Goal: Information Seeking & Learning: Learn about a topic

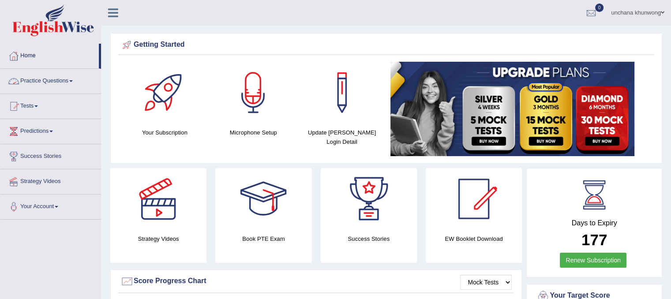
click at [49, 73] on link "Practice Questions" at bounding box center [50, 80] width 101 height 22
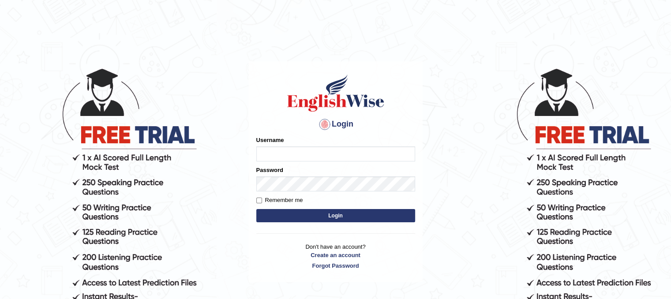
type input "unchanakhunwong"
click at [286, 217] on button "Login" at bounding box center [335, 215] width 159 height 13
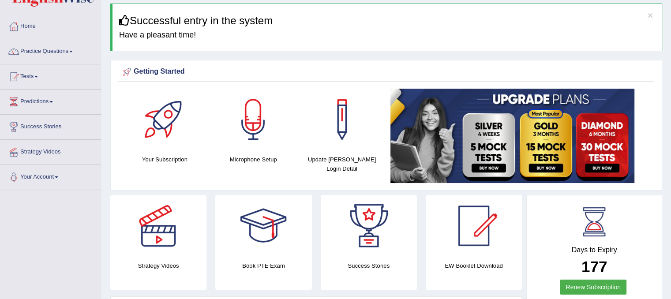
scroll to position [32, 0]
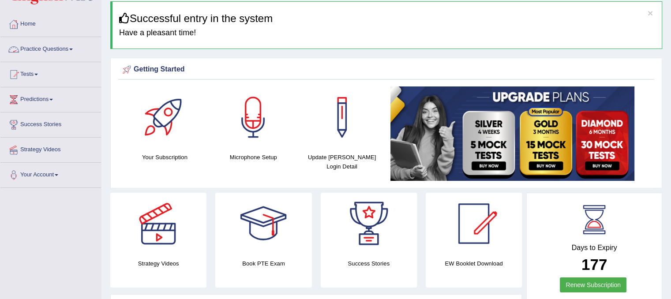
click at [41, 50] on link "Practice Questions" at bounding box center [50, 48] width 101 height 22
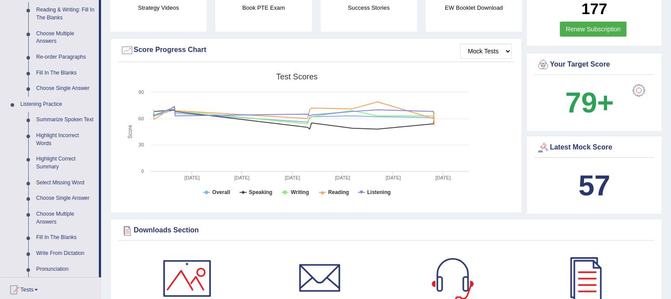
scroll to position [297, 0]
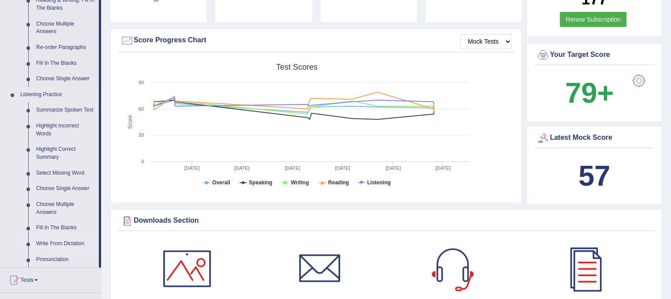
click at [74, 236] on link "Write From Dictation" at bounding box center [65, 244] width 67 height 16
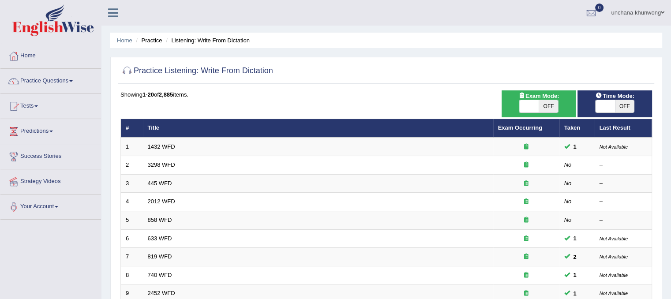
click at [671, 30] on html "Toggle navigation Home Practice Questions Speaking Practice Read Aloud Repeat S…" at bounding box center [335, 149] width 671 height 299
click at [535, 98] on span "Exam Mode:" at bounding box center [539, 95] width 48 height 9
click at [532, 103] on span at bounding box center [528, 106] width 19 height 12
checkbox input "true"
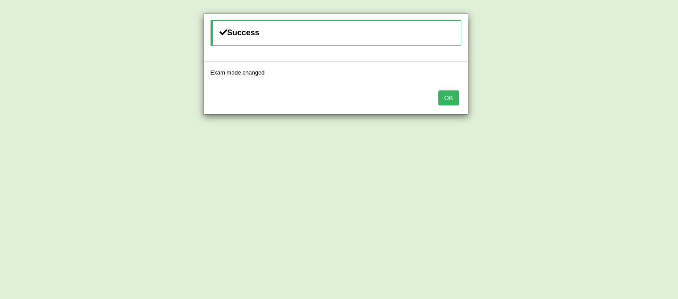
click at [455, 95] on button "OK" at bounding box center [448, 97] width 20 height 15
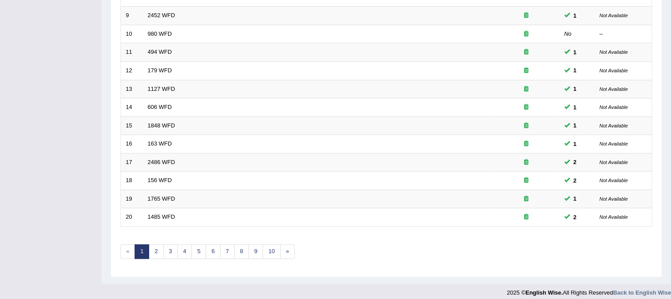
scroll to position [279, 0]
click at [211, 247] on link "6" at bounding box center [213, 251] width 15 height 15
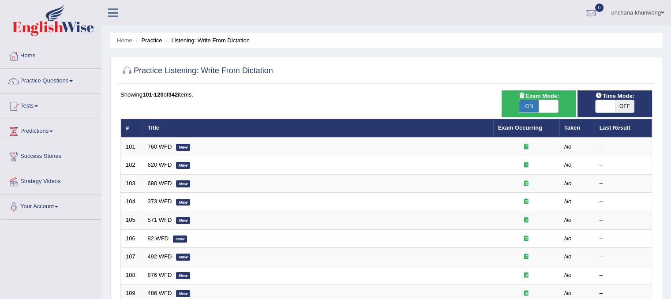
scroll to position [24, 0]
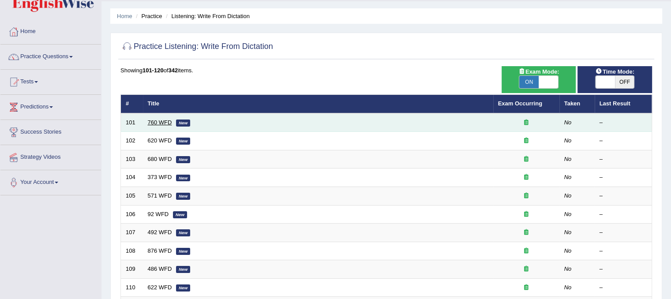
click at [154, 120] on link "760 WFD" at bounding box center [160, 122] width 24 height 7
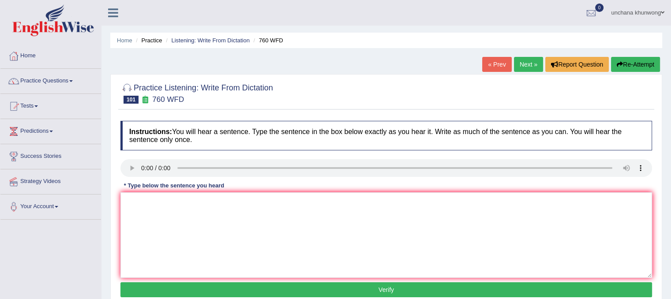
scroll to position [81, 0]
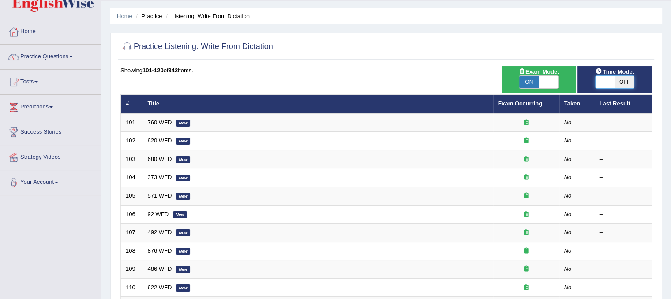
click at [607, 84] on span at bounding box center [605, 82] width 19 height 12
checkbox input "true"
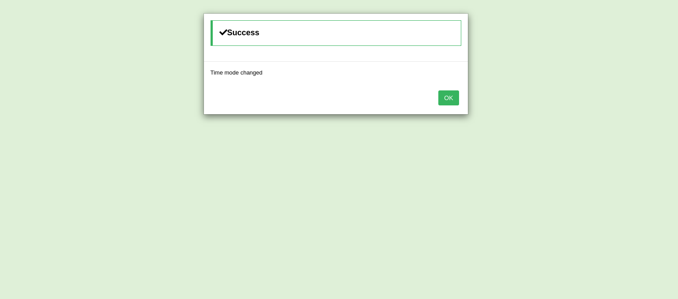
click at [446, 98] on button "OK" at bounding box center [448, 97] width 20 height 15
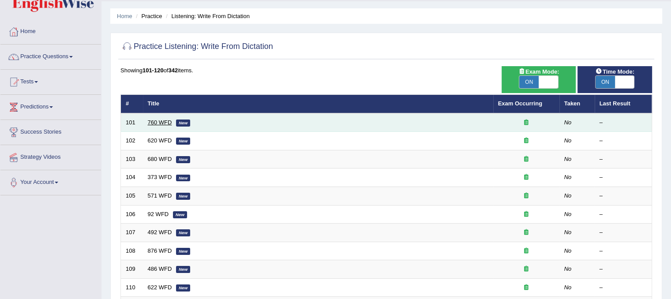
click at [154, 119] on link "760 WFD" at bounding box center [160, 122] width 24 height 7
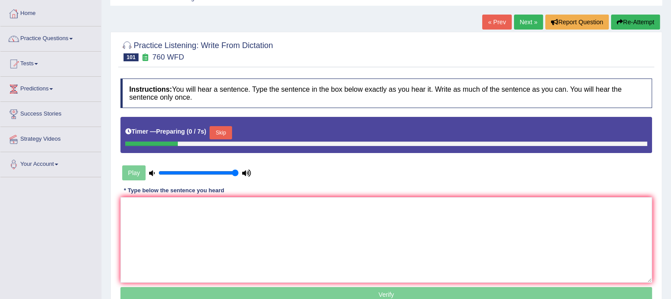
drag, startPoint x: 0, startPoint y: 0, endPoint x: 677, endPoint y: 53, distance: 679.3
click at [671, 53] on html "Toggle navigation Home Practice Questions Speaking Practice Read Aloud Repeat S…" at bounding box center [335, 107] width 671 height 299
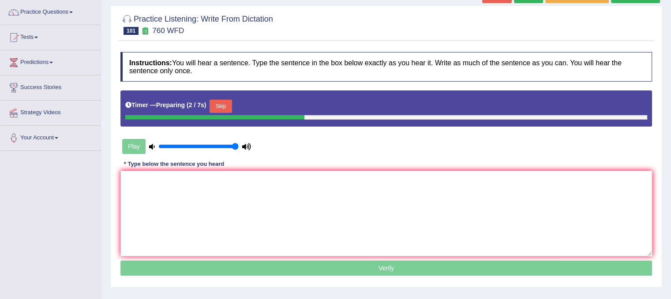
click at [219, 106] on button "Skip" at bounding box center [221, 106] width 22 height 13
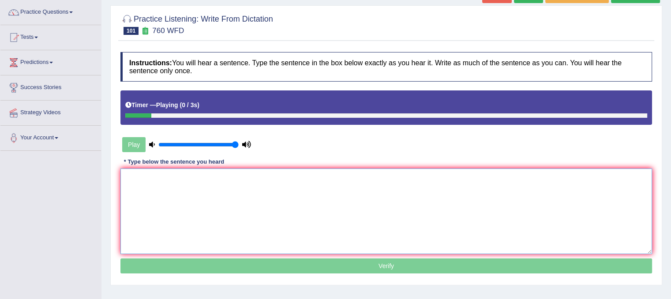
click at [207, 198] on textarea at bounding box center [386, 212] width 532 height 86
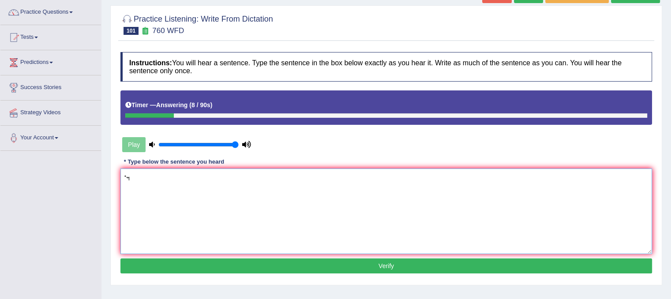
type textarea "ํ"
click at [180, 176] on textarea "You need to put this book" at bounding box center [386, 212] width 532 height 86
click at [256, 182] on textarea "You need to put this these book" at bounding box center [386, 212] width 532 height 86
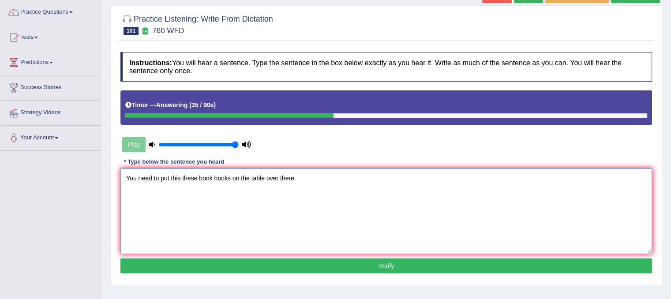
click at [274, 219] on textarea "You need to put this these book books on the table over there." at bounding box center [386, 212] width 532 height 86
click at [286, 222] on textarea "You need to put this these book books on the table over there." at bounding box center [386, 212] width 532 height 86
type textarea "You need to put this these book books on the table over there."
click at [308, 267] on button "Verify" at bounding box center [386, 266] width 532 height 15
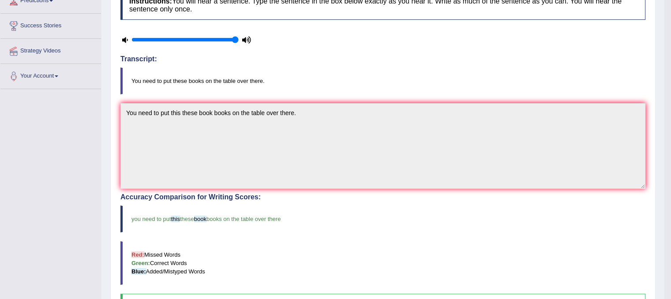
scroll to position [0, 0]
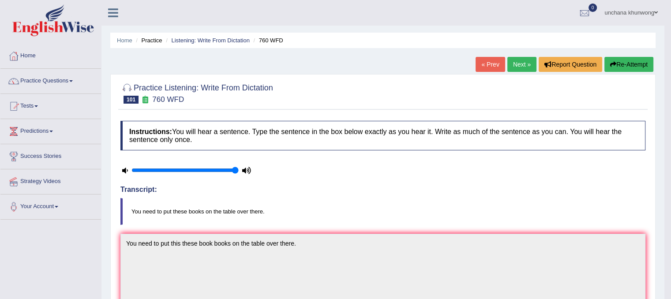
click at [519, 61] on link "Next »" at bounding box center [521, 64] width 29 height 15
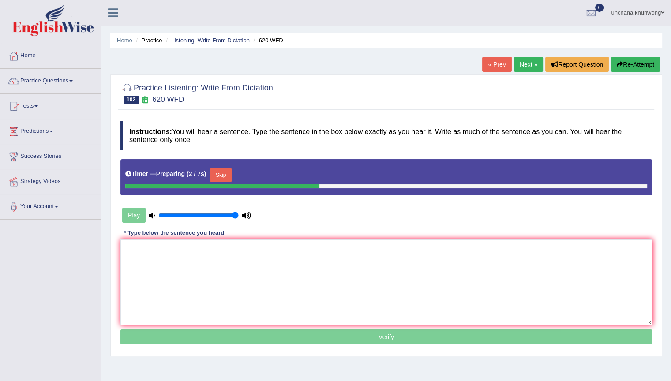
scroll to position [6, 0]
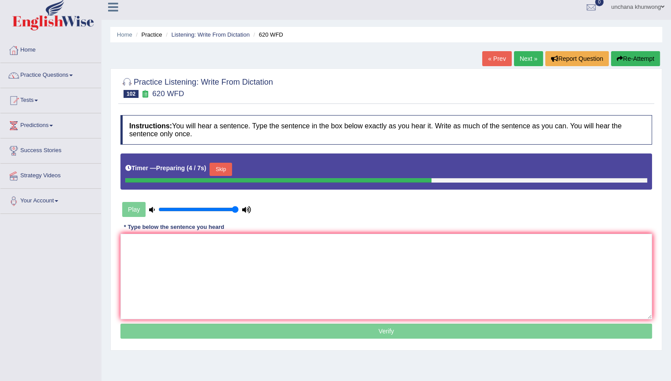
click at [224, 166] on button "Skip" at bounding box center [221, 169] width 22 height 13
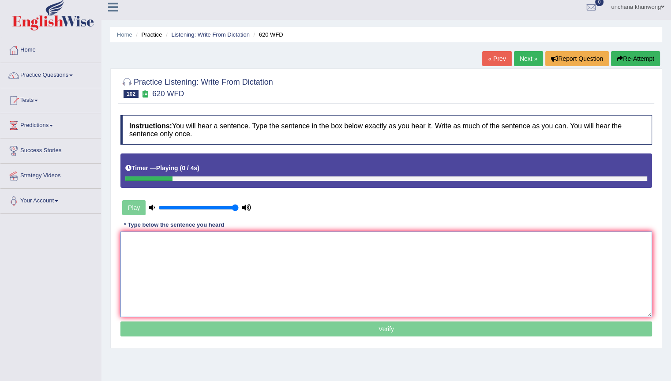
click at [202, 291] on textarea at bounding box center [386, 275] width 532 height 86
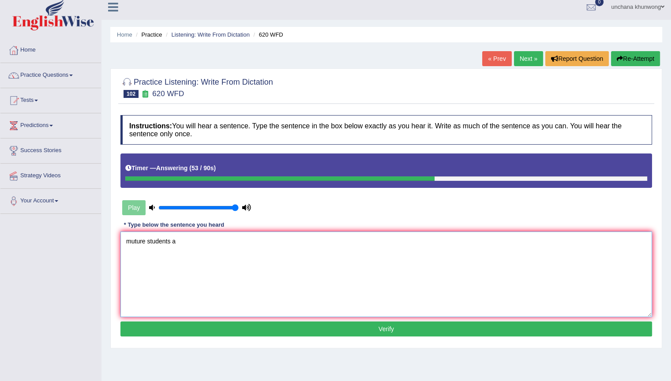
type textarea "muture students a"
click at [640, 61] on button "Re-Attempt" at bounding box center [635, 58] width 49 height 15
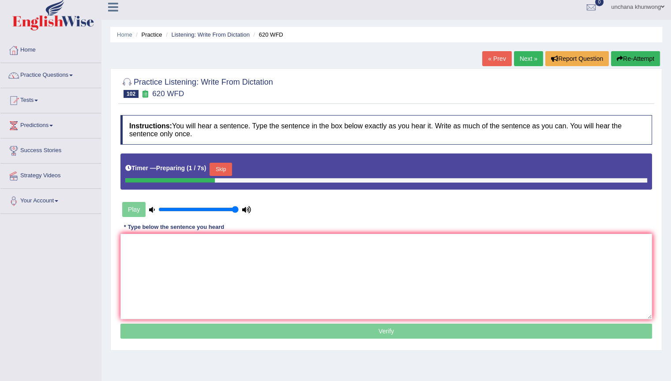
click at [231, 166] on button "Skip" at bounding box center [221, 169] width 22 height 13
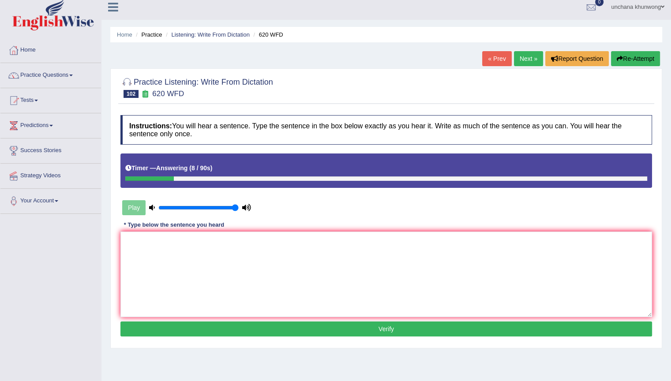
drag, startPoint x: 199, startPoint y: 328, endPoint x: 256, endPoint y: 282, distance: 73.1
click at [256, 282] on div "Instructions: You will hear a sentence. Type the sentence in the box below exac…" at bounding box center [386, 227] width 536 height 233
click at [256, 282] on textarea at bounding box center [386, 275] width 532 height 86
click at [256, 282] on textarea "M" at bounding box center [386, 275] width 532 height 86
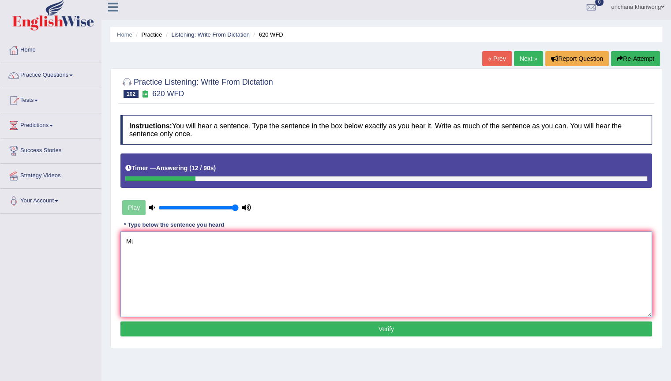
type textarea "M"
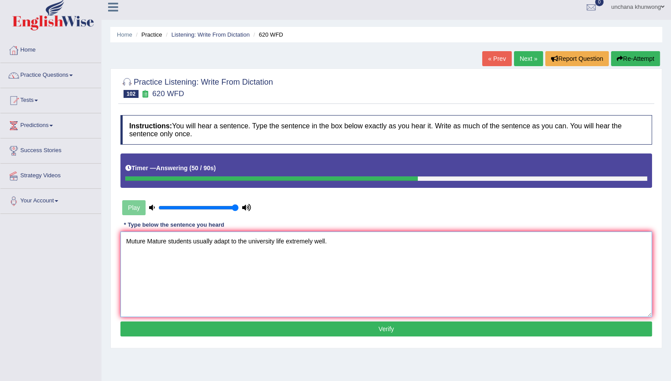
click at [263, 287] on textarea "Muture Mature students usually adapt to the university life extremely well." at bounding box center [386, 275] width 532 height 86
click at [270, 304] on textarea "Muture Mature students usually adapt to the university life extremely well." at bounding box center [386, 275] width 532 height 86
type textarea "Muture Mature students usually adapt to the university life extremely well."
click at [270, 325] on button "Verify" at bounding box center [386, 329] width 532 height 15
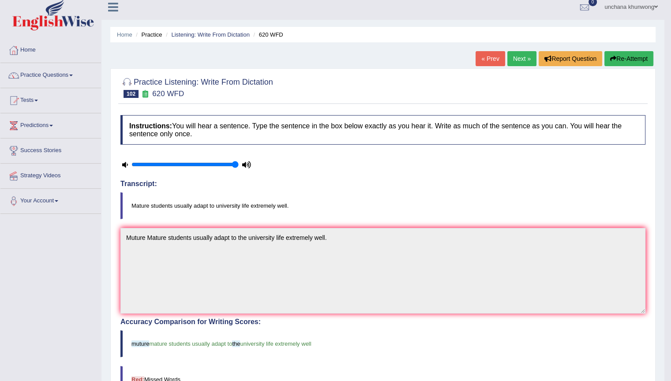
click at [515, 56] on link "Next »" at bounding box center [521, 58] width 29 height 15
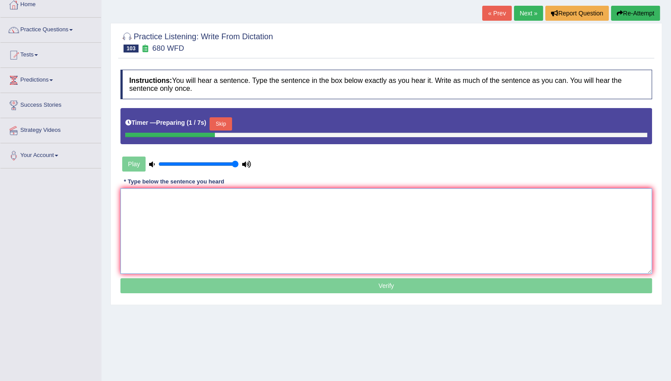
click at [392, 239] on textarea at bounding box center [386, 231] width 532 height 86
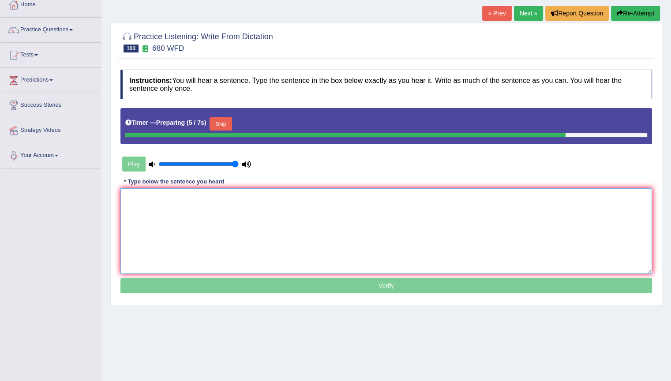
click at [392, 239] on textarea at bounding box center [386, 231] width 532 height 86
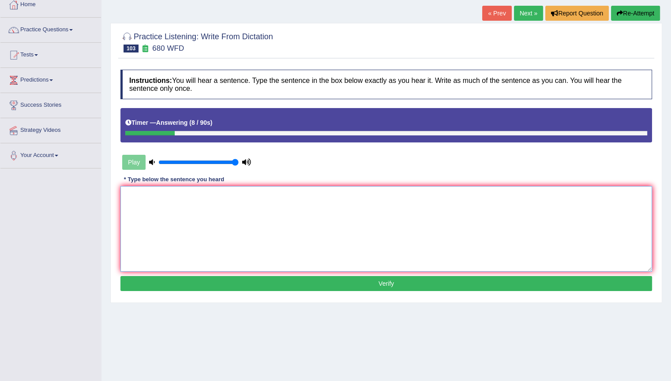
click at [321, 213] on textarea at bounding box center [386, 229] width 532 height 86
type textarea "Without dout this theory has a number"
click at [639, 9] on button "Re-Attempt" at bounding box center [635, 13] width 49 height 15
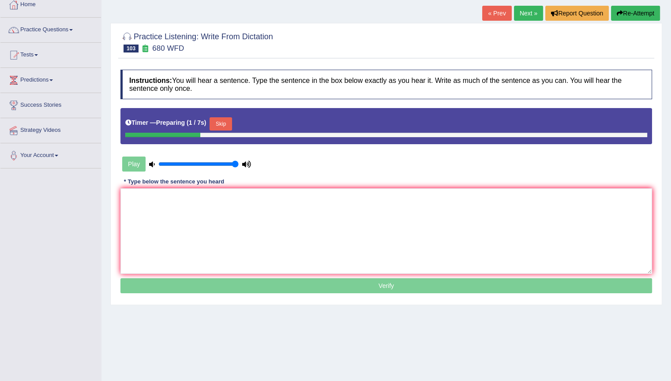
click at [227, 121] on button "Skip" at bounding box center [221, 123] width 22 height 13
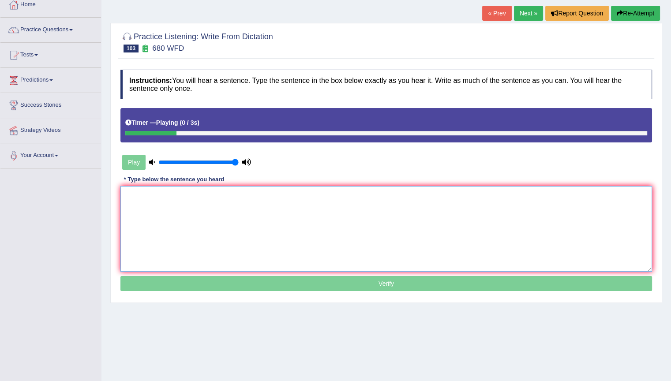
click at [231, 195] on textarea at bounding box center [386, 229] width 532 height 86
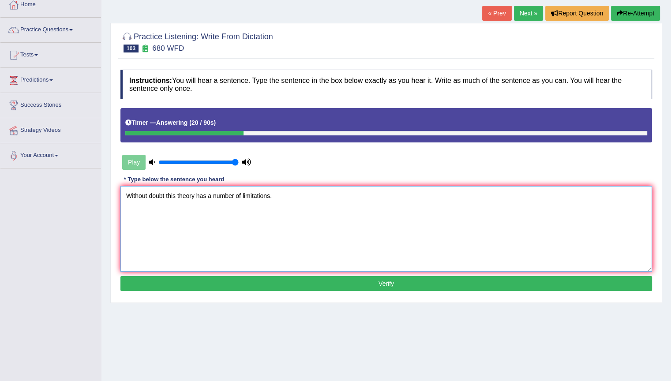
click at [254, 222] on textarea "Without doubt this theory has a number of limitations." at bounding box center [386, 229] width 532 height 86
click at [259, 244] on textarea "Without doubt this theory has a number of limitations." at bounding box center [386, 229] width 532 height 86
type textarea "Without doubt this theory has a number of limitations."
click at [273, 279] on button "Verify" at bounding box center [386, 283] width 532 height 15
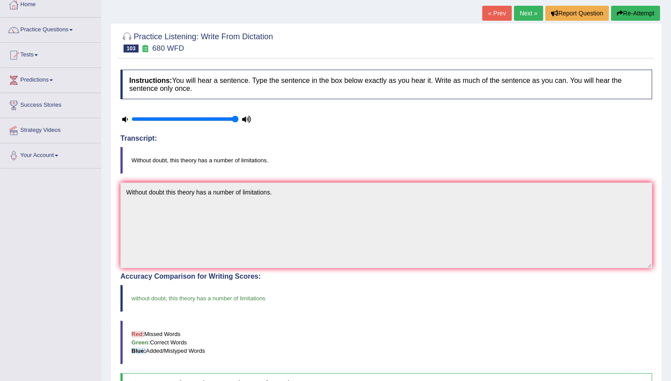
click at [524, 18] on link "Next »" at bounding box center [528, 13] width 29 height 15
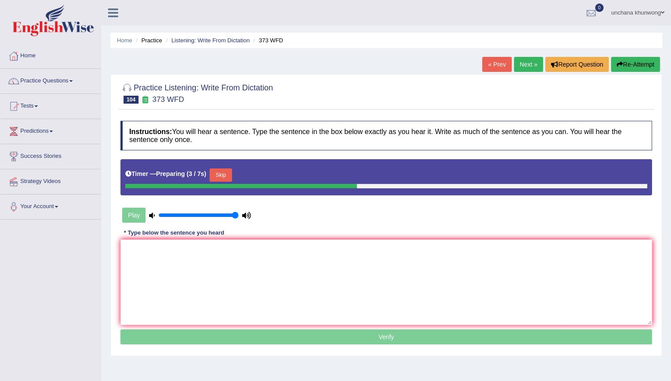
click at [217, 171] on button "Skip" at bounding box center [221, 175] width 22 height 13
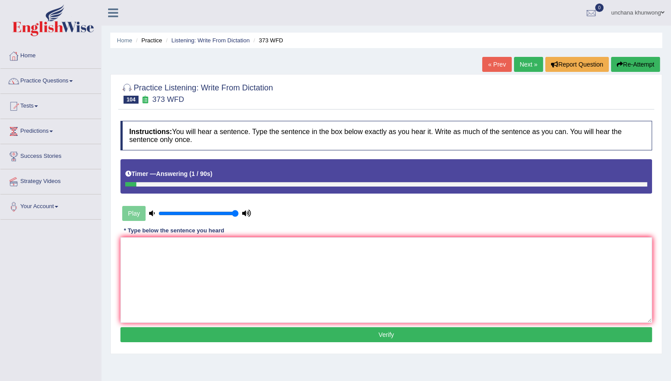
click at [625, 58] on button "Re-Attempt" at bounding box center [635, 64] width 49 height 15
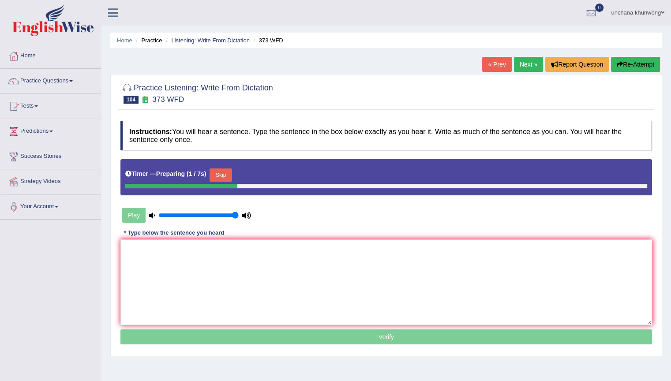
click at [226, 176] on button "Skip" at bounding box center [221, 175] width 22 height 13
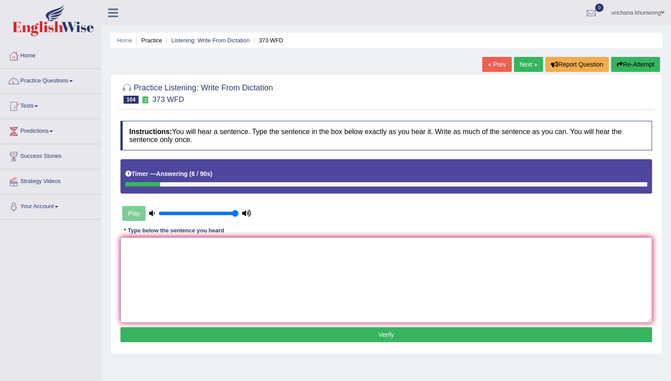
click at [221, 253] on textarea at bounding box center [386, 280] width 532 height 86
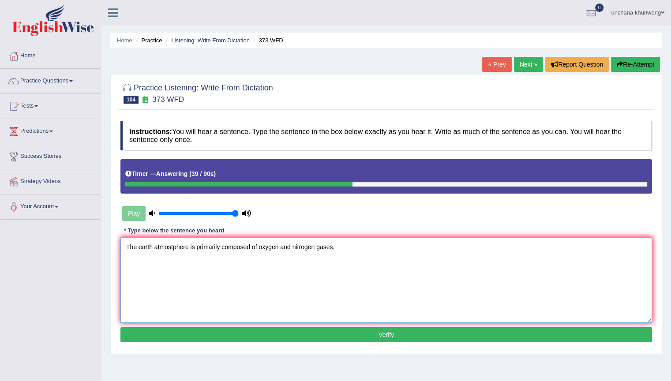
click at [301, 298] on textarea "The earth atmostphere is primarily composed of oxygen and nitrogen gases." at bounding box center [386, 280] width 532 height 86
click at [315, 302] on textarea "The earth atmostphere is primarily composed of oxygen and nitrogen gases." at bounding box center [386, 280] width 532 height 86
type textarea "The earth atmostphere is primarily composed of oxygen and nitrogen gases."
click at [314, 328] on button "Verify" at bounding box center [386, 334] width 532 height 15
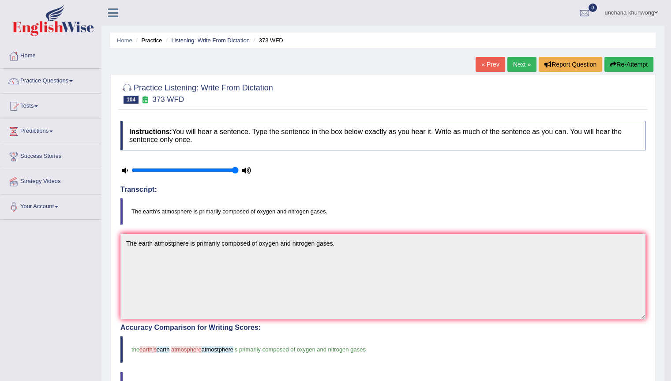
scroll to position [1, 0]
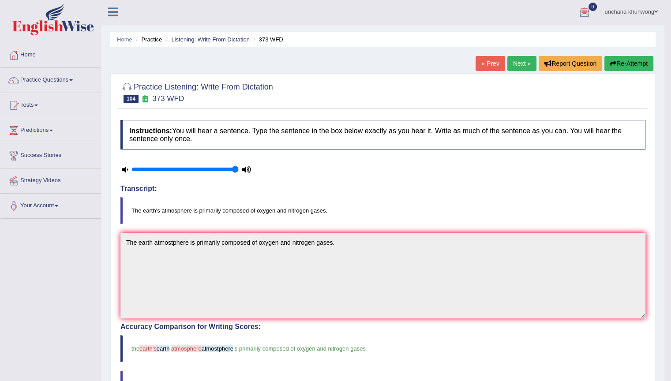
click at [525, 57] on link "Next »" at bounding box center [521, 63] width 29 height 15
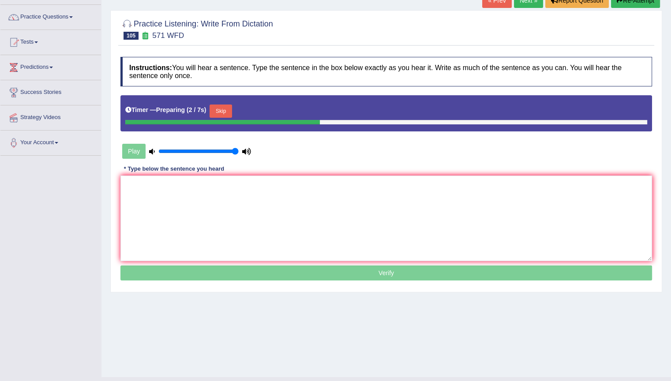
click at [223, 109] on button "Skip" at bounding box center [221, 111] width 22 height 13
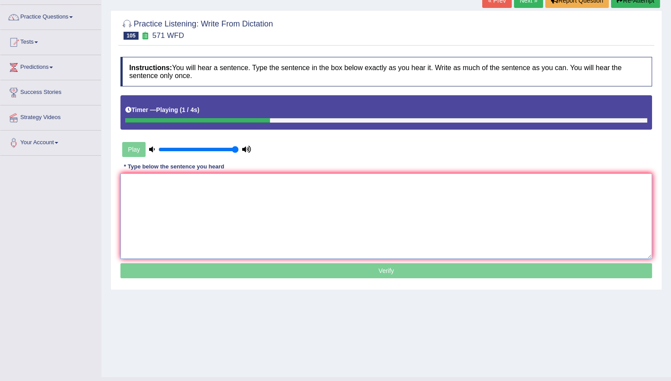
click at [180, 211] on textarea at bounding box center [386, 216] width 532 height 86
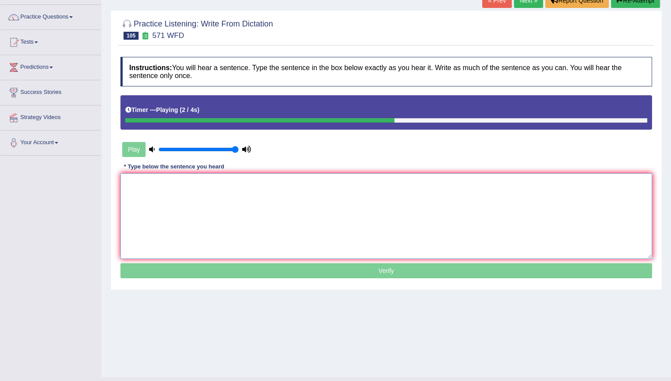
click at [180, 211] on textarea at bounding box center [386, 216] width 532 height 86
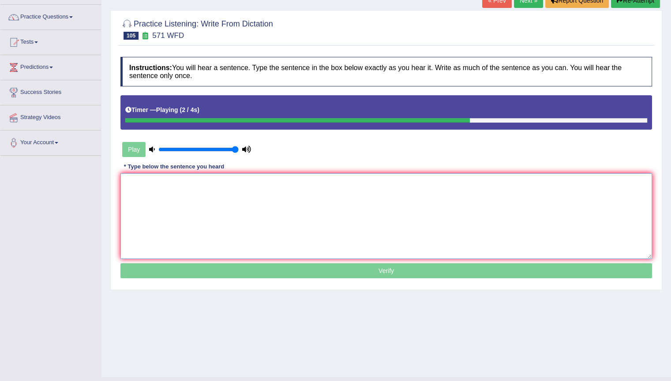
click at [180, 211] on textarea at bounding box center [386, 216] width 532 height 86
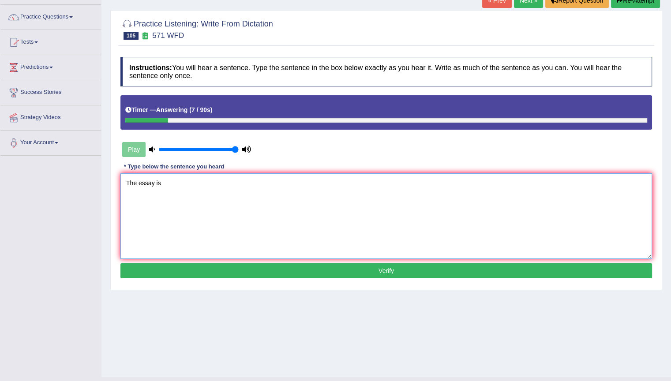
type textarea "The essay is"
click at [621, 3] on button "Re-Attempt" at bounding box center [635, 0] width 49 height 15
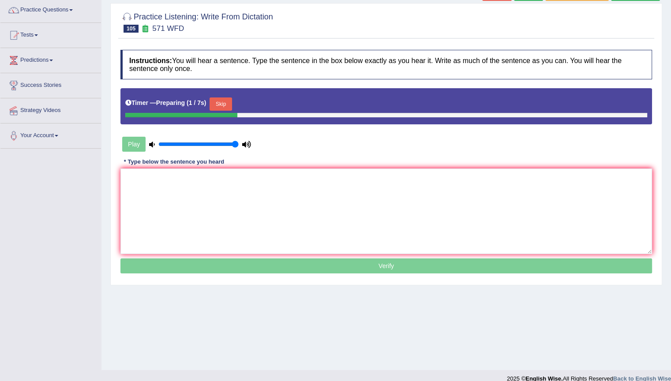
click at [228, 97] on button "Skip" at bounding box center [221, 103] width 22 height 13
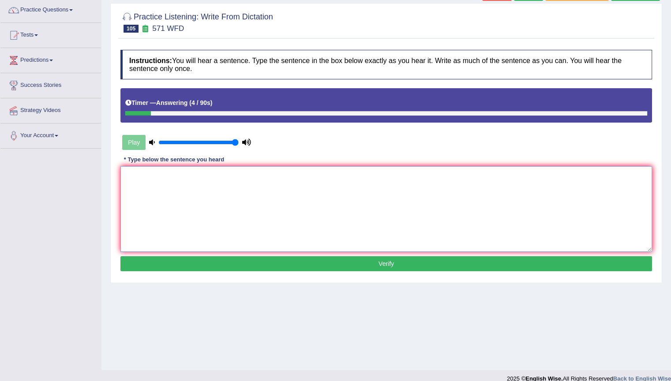
click at [228, 176] on textarea at bounding box center [386, 209] width 532 height 86
click at [374, 221] on textarea "The essay is easy to complete once the research is finished." at bounding box center [386, 209] width 532 height 86
click at [352, 227] on textarea "The essay is easy to complete once the research is finished." at bounding box center [386, 209] width 532 height 86
type textarea "The essay is easy to complete once the research is finished."
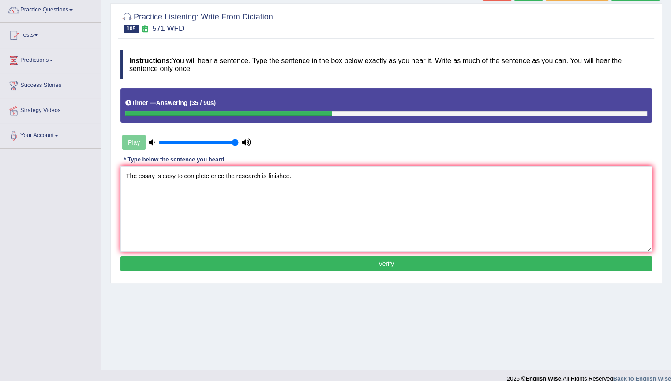
click at [354, 261] on button "Verify" at bounding box center [386, 263] width 532 height 15
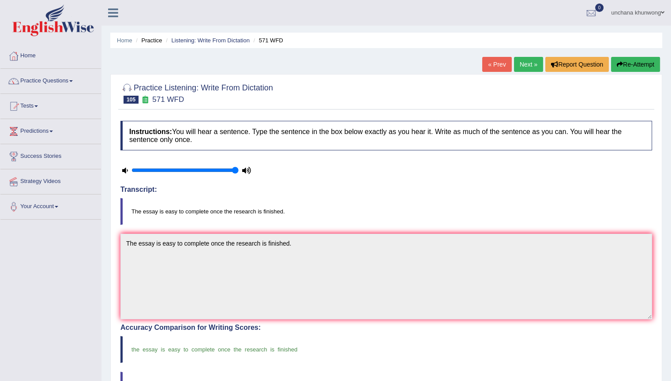
click at [525, 63] on link "Next »" at bounding box center [528, 64] width 29 height 15
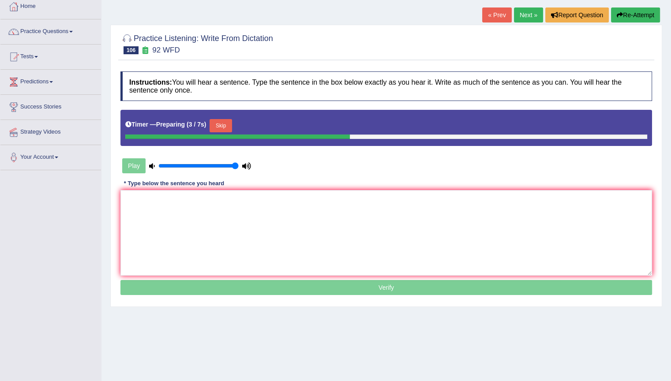
click at [226, 126] on button "Skip" at bounding box center [221, 125] width 22 height 13
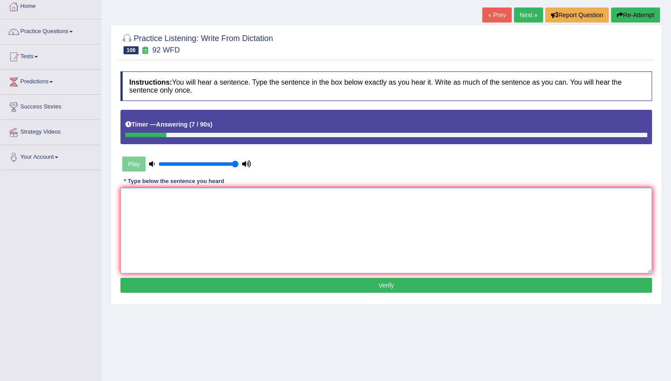
click at [223, 230] on textarea at bounding box center [386, 231] width 532 height 86
click at [159, 197] on textarea "Consumers confidence has a direct influence on sell sale." at bounding box center [386, 231] width 532 height 86
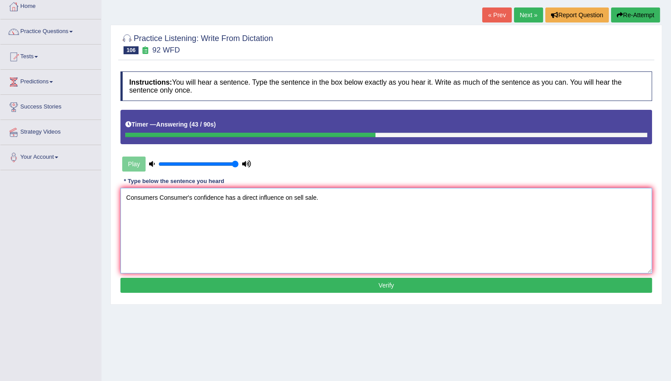
click at [309, 221] on textarea "Consumers Consumer's confidence has a direct influence on sell sale." at bounding box center [386, 231] width 532 height 86
type textarea "Consumers Consumer's confidence has a direct influence on sell sale."
click at [314, 278] on button "Verify" at bounding box center [386, 285] width 532 height 15
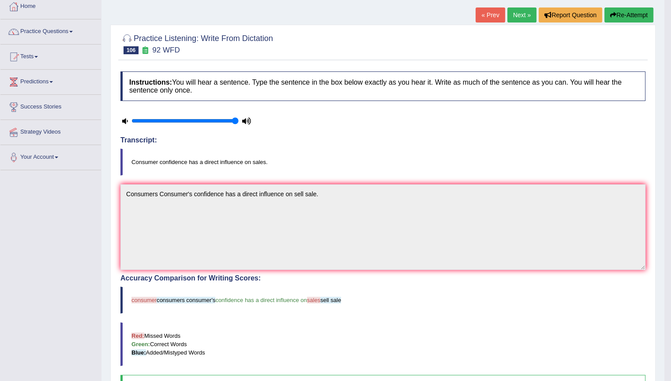
click at [511, 19] on link "Next »" at bounding box center [521, 14] width 29 height 15
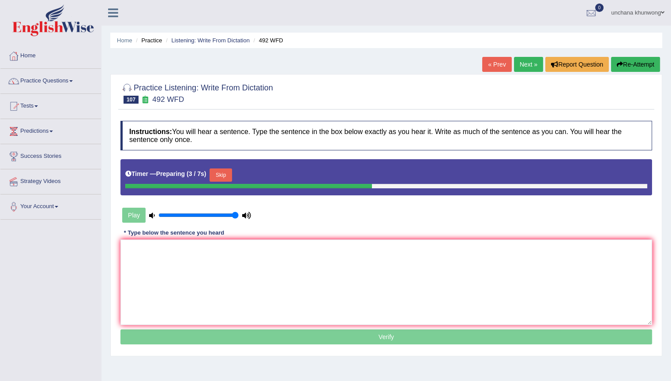
click at [217, 173] on button "Skip" at bounding box center [221, 175] width 22 height 13
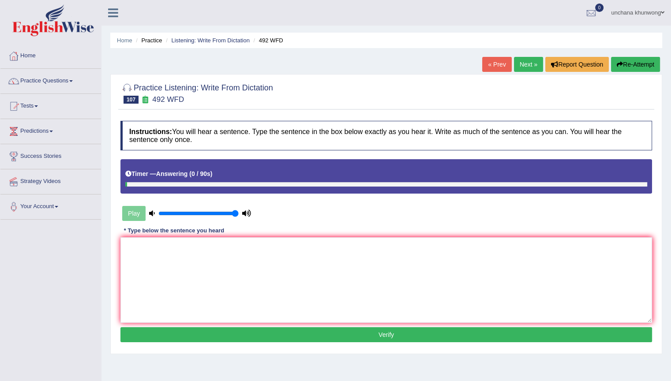
click at [639, 68] on button "Re-Attempt" at bounding box center [635, 64] width 49 height 15
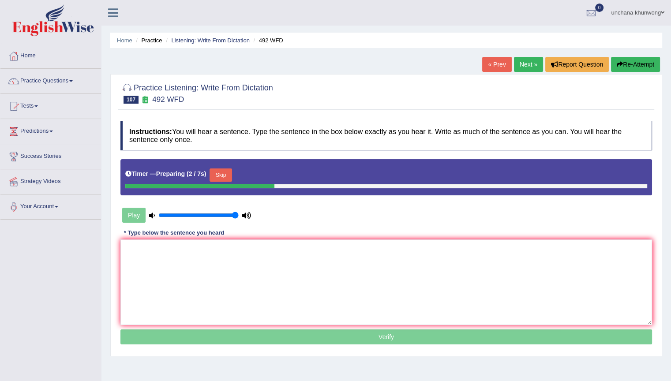
click at [227, 169] on button "Skip" at bounding box center [221, 175] width 22 height 13
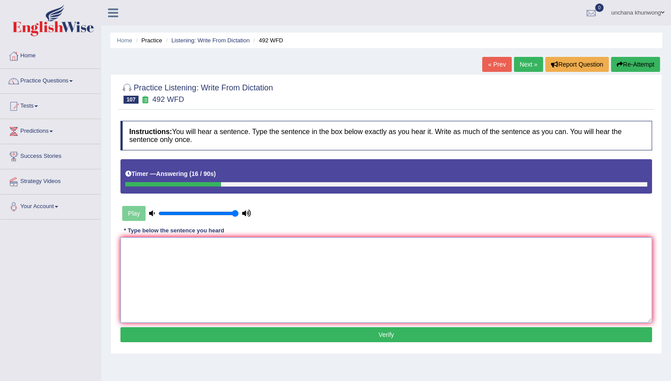
click at [235, 259] on textarea at bounding box center [386, 280] width 532 height 86
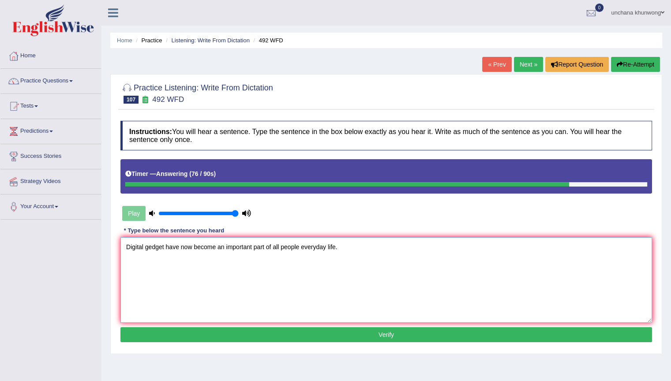
type textarea "Digital gedget have now become an important part of all people everyday life."
click at [325, 334] on button "Verify" at bounding box center [386, 334] width 532 height 15
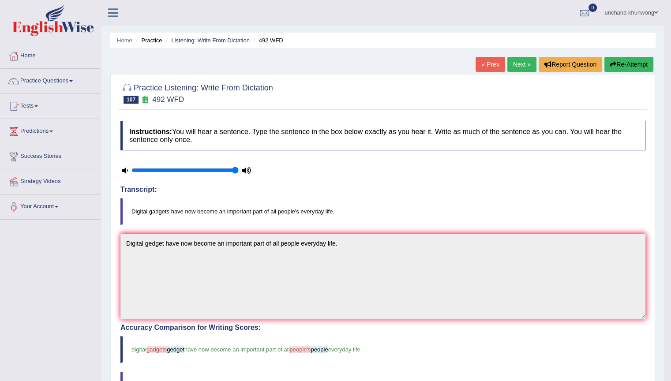
click at [523, 60] on link "Next »" at bounding box center [521, 64] width 29 height 15
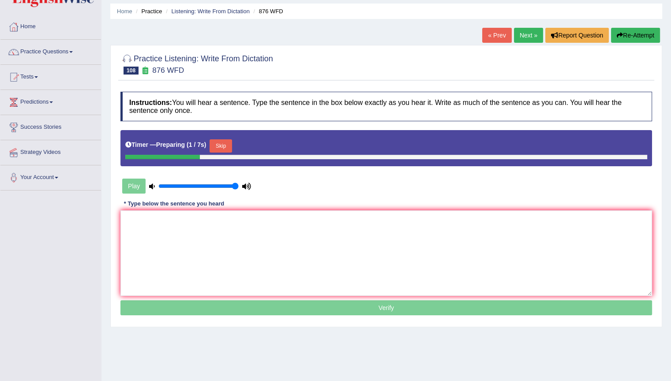
scroll to position [31, 0]
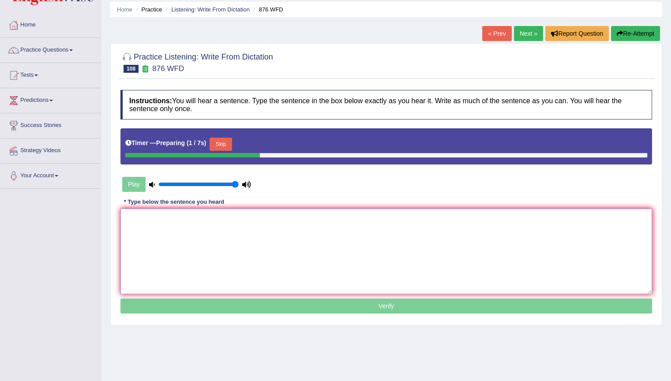
click at [325, 229] on textarea at bounding box center [386, 252] width 532 height 86
click at [223, 148] on button "Skip" at bounding box center [221, 144] width 22 height 13
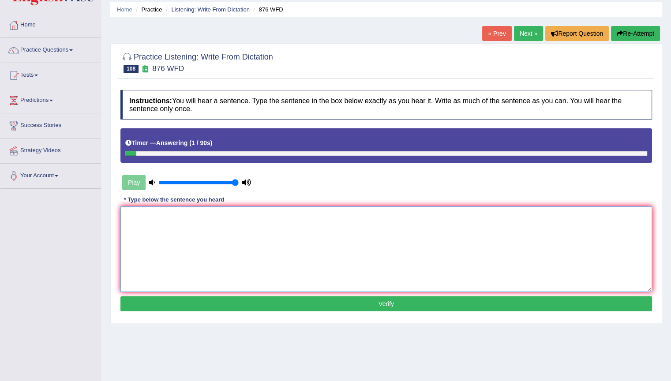
click at [231, 257] on textarea at bounding box center [386, 249] width 532 height 86
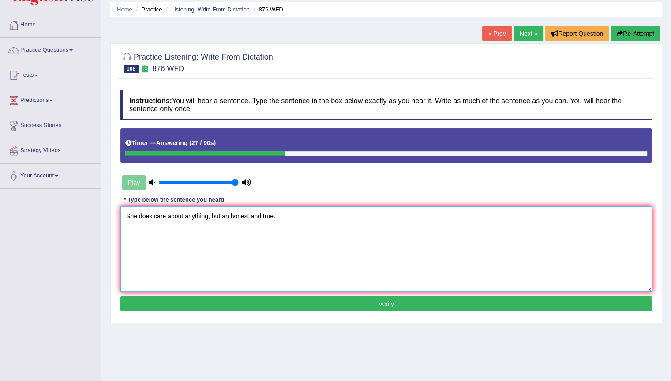
type textarea "She does care about anything, but an honest and true."
click at [241, 296] on button "Verify" at bounding box center [386, 303] width 532 height 15
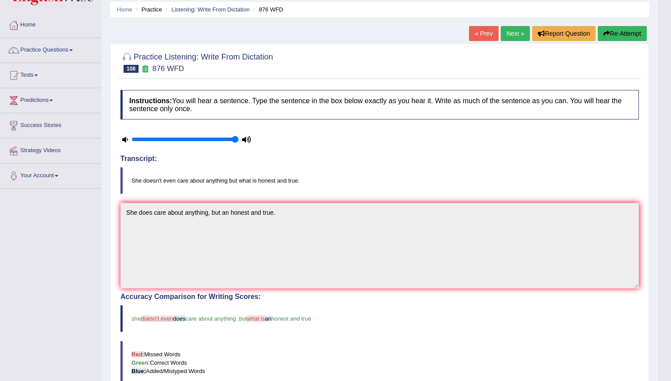
click at [628, 34] on button "Re-Attempt" at bounding box center [622, 33] width 49 height 15
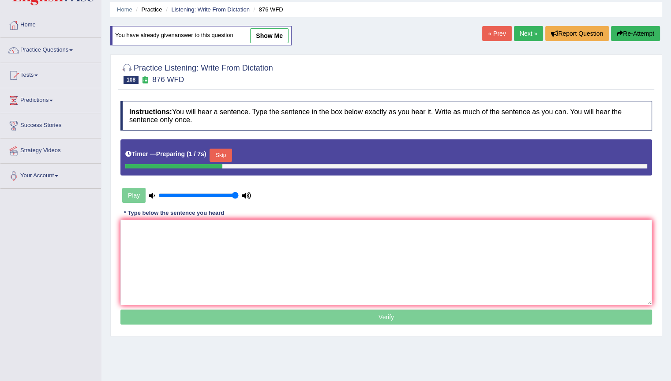
click at [232, 158] on button "Skip" at bounding box center [221, 155] width 22 height 13
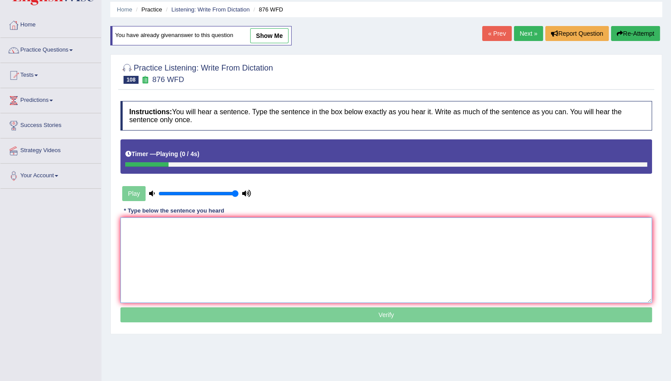
click at [224, 244] on textarea at bounding box center [386, 260] width 532 height 86
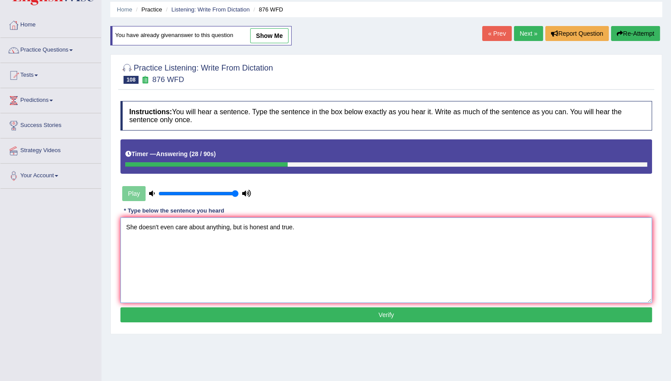
click at [372, 275] on textarea "She doesn't even care about anything, but is honest and true." at bounding box center [386, 260] width 532 height 86
type textarea "She doesn't even care about anything, but is honest and true."
click at [347, 307] on button "Verify" at bounding box center [386, 314] width 532 height 15
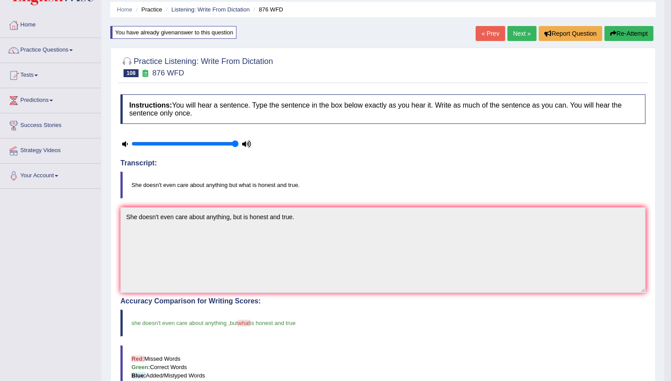
click at [524, 32] on link "Next »" at bounding box center [521, 33] width 29 height 15
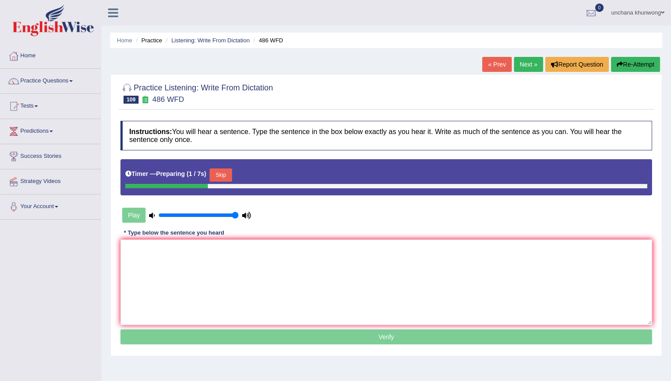
click at [224, 176] on button "Skip" at bounding box center [221, 175] width 22 height 13
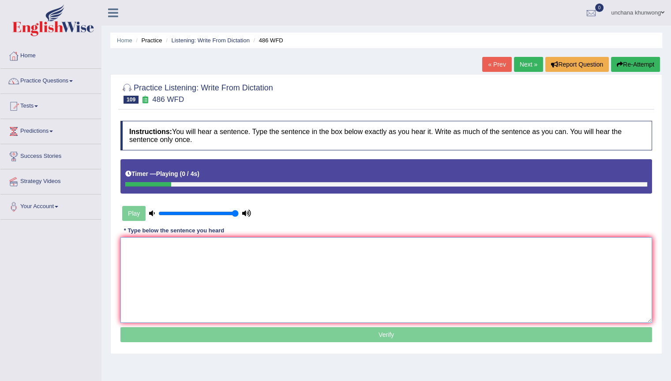
click at [230, 268] on textarea at bounding box center [386, 280] width 532 height 86
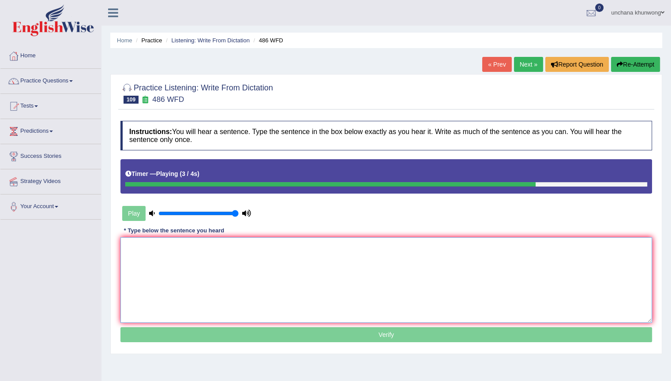
click at [230, 268] on textarea at bounding box center [386, 280] width 532 height 86
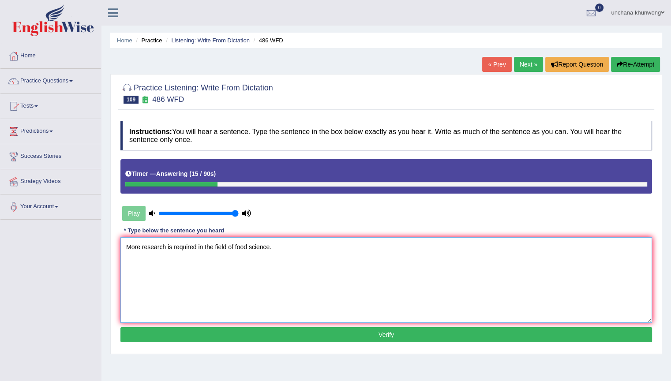
click at [303, 285] on textarea "More research is required in the field of food science." at bounding box center [386, 280] width 532 height 86
type textarea "More research is required in the field of food science."
click at [301, 332] on button "Verify" at bounding box center [386, 334] width 532 height 15
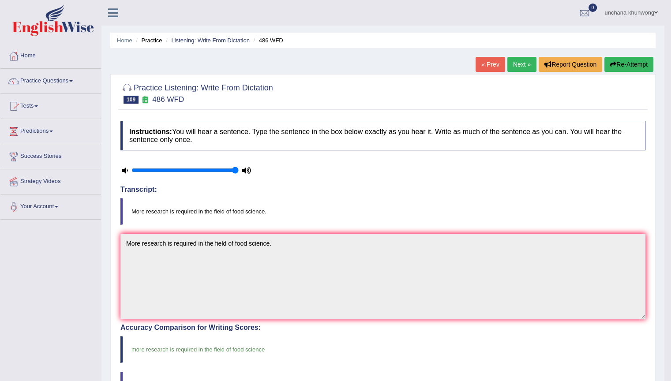
click at [512, 62] on link "Next »" at bounding box center [521, 64] width 29 height 15
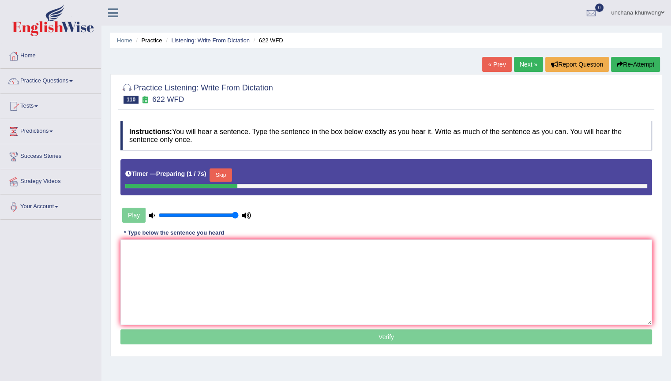
click at [219, 170] on button "Skip" at bounding box center [221, 175] width 22 height 13
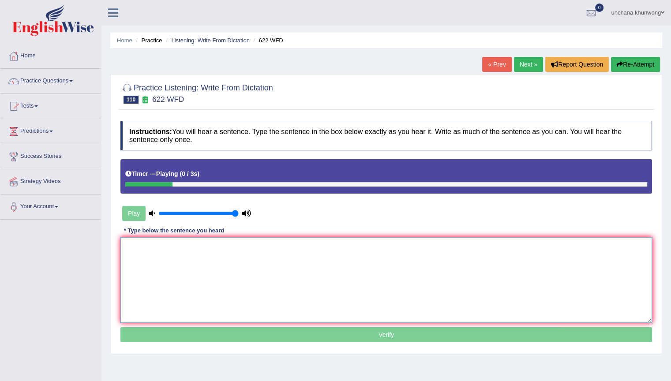
click at [221, 286] on textarea at bounding box center [386, 280] width 532 height 86
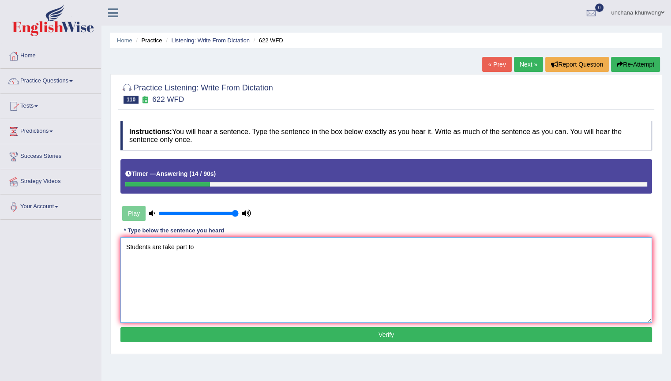
type textarea "Students are take part to"
click at [645, 67] on button "Re-Attempt" at bounding box center [635, 64] width 49 height 15
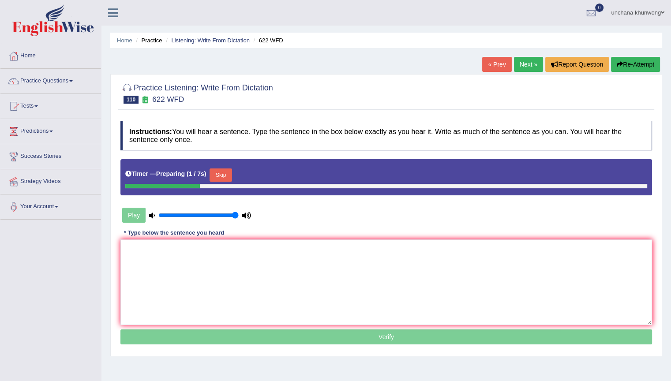
click at [219, 166] on div "Timer — Preparing ( 1 / 7s ) Skip" at bounding box center [386, 175] width 522 height 18
click at [220, 169] on button "Skip" at bounding box center [221, 175] width 22 height 13
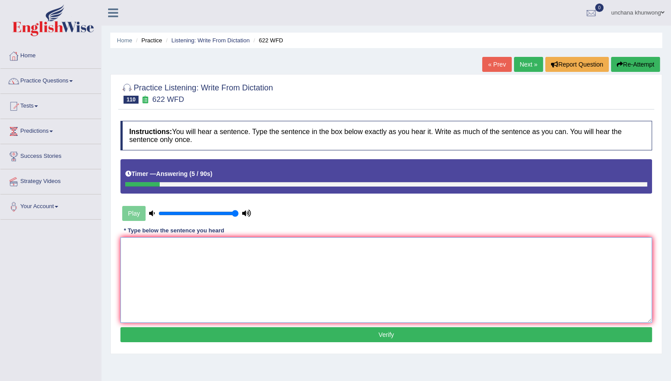
click at [239, 251] on textarea at bounding box center [386, 280] width 532 height 86
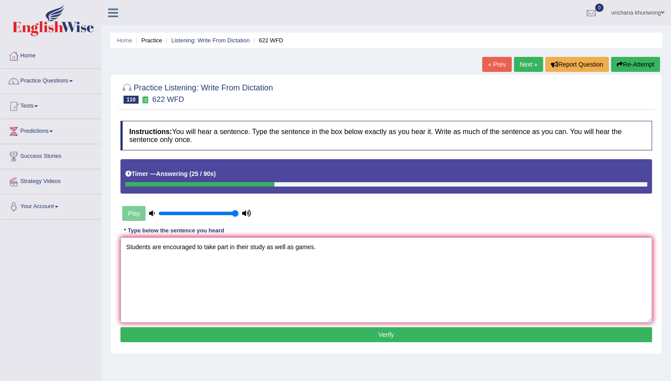
click at [263, 277] on textarea "Students are encouraged to take part in their study as well as games." at bounding box center [386, 280] width 532 height 86
click at [329, 267] on textarea "Students are encouraged to take part in their study studies as well as games." at bounding box center [386, 280] width 532 height 86
click at [319, 296] on textarea "Students are encouraged to take part in their study studies as well as games." at bounding box center [386, 280] width 532 height 86
type textarea "Students are encouraged to take part in their study studies as well as games."
click at [321, 332] on button "Verify" at bounding box center [386, 334] width 532 height 15
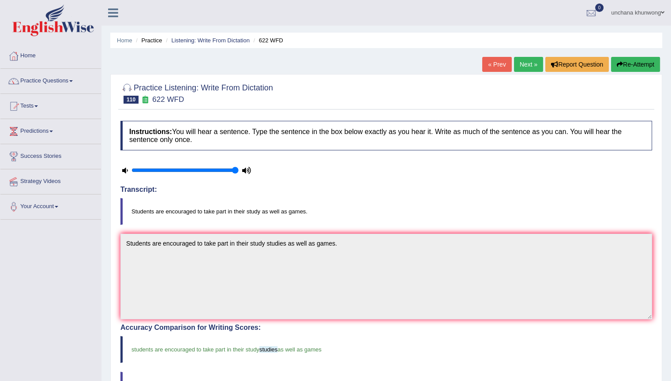
click at [516, 58] on link "Next »" at bounding box center [528, 64] width 29 height 15
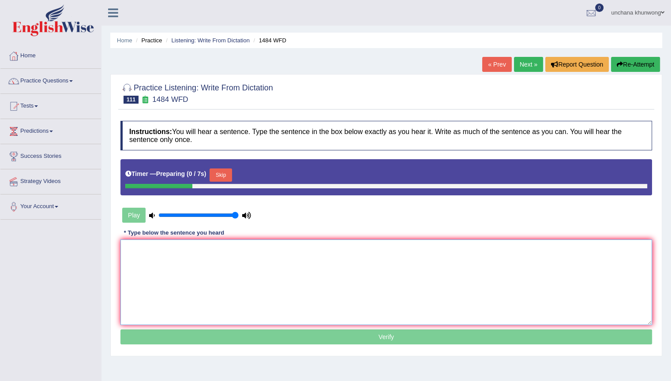
click at [194, 271] on textarea at bounding box center [386, 283] width 532 height 86
click at [219, 175] on button "Skip" at bounding box center [221, 175] width 22 height 13
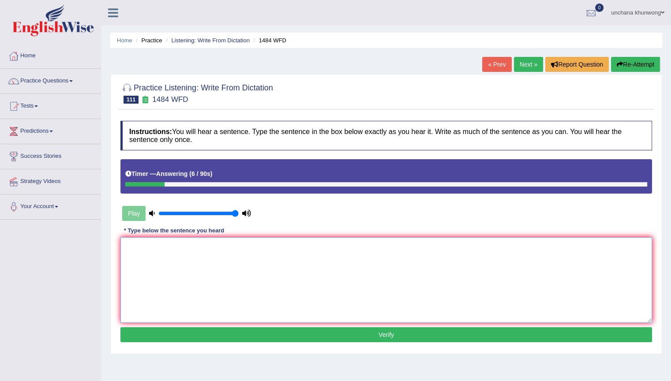
click at [238, 246] on textarea at bounding box center [386, 280] width 532 height 86
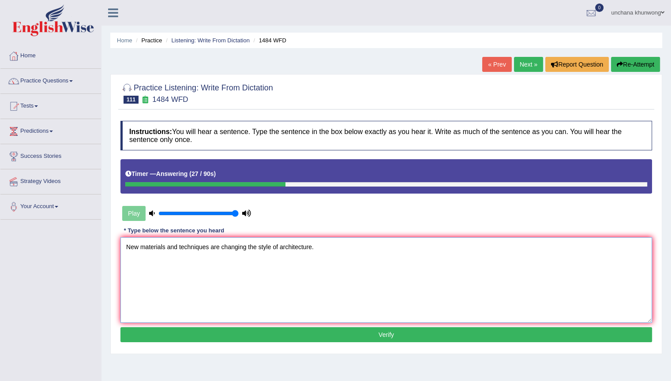
click at [254, 304] on textarea "New materials and techniques are changing the style of architecture." at bounding box center [386, 280] width 532 height 86
click at [171, 249] on textarea "New materials and techniques are changing the style of architecture." at bounding box center [386, 280] width 532 height 86
click at [203, 244] on textarea "New materials material and techniques are changing the style of architecture." at bounding box center [386, 280] width 532 height 86
click at [297, 285] on textarea "New materials material and technique techniques are changing the style of archi…" at bounding box center [386, 280] width 532 height 86
click at [326, 246] on textarea "New materials material and technique techniques are changing the style of archi…" at bounding box center [386, 280] width 532 height 86
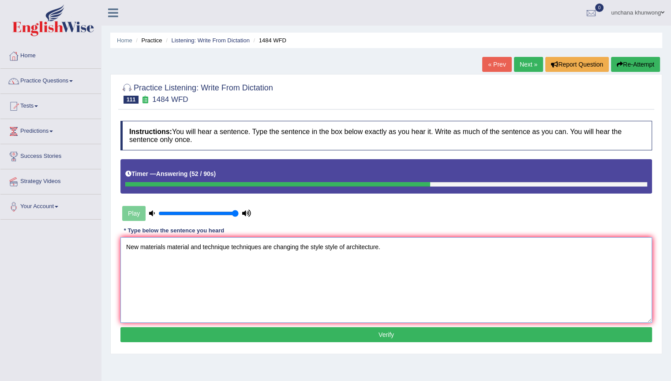
type textarea "New materials material and technique techniques are changing the style style of…"
click at [369, 327] on button "Verify" at bounding box center [386, 334] width 532 height 15
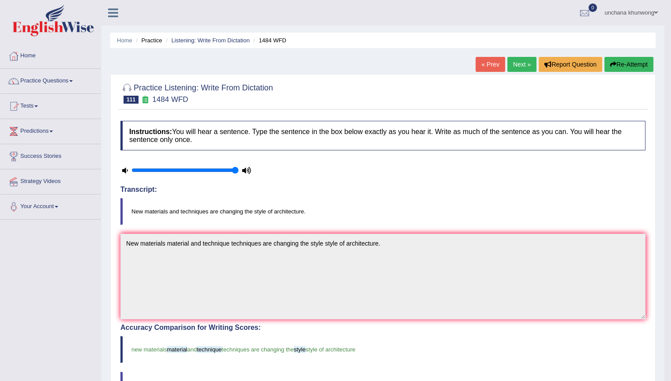
click at [519, 62] on link "Next »" at bounding box center [521, 64] width 29 height 15
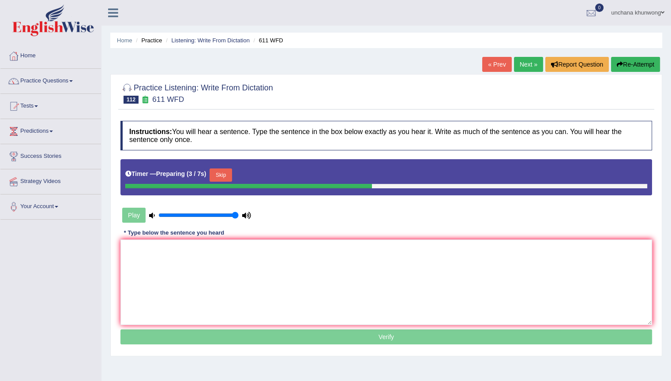
click at [221, 176] on button "Skip" at bounding box center [221, 175] width 22 height 13
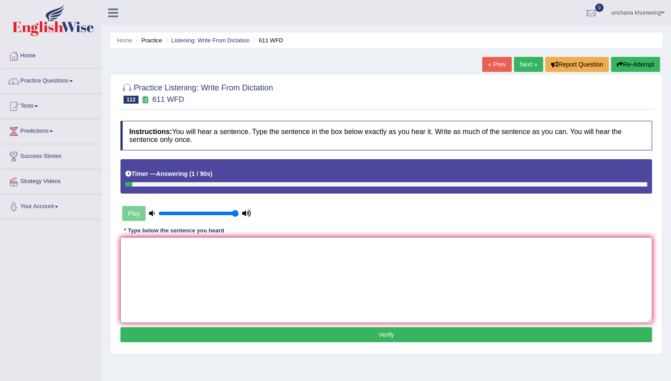
drag, startPoint x: 212, startPoint y: 316, endPoint x: 231, endPoint y: 290, distance: 32.5
click at [231, 290] on textarea at bounding box center [386, 280] width 532 height 86
click at [136, 240] on textarea "H=In his lifetime, he composed a large numer of work." at bounding box center [386, 280] width 532 height 86
click at [217, 282] on textarea "In his lifetime, he composed a large numer of work." at bounding box center [386, 280] width 532 height 86
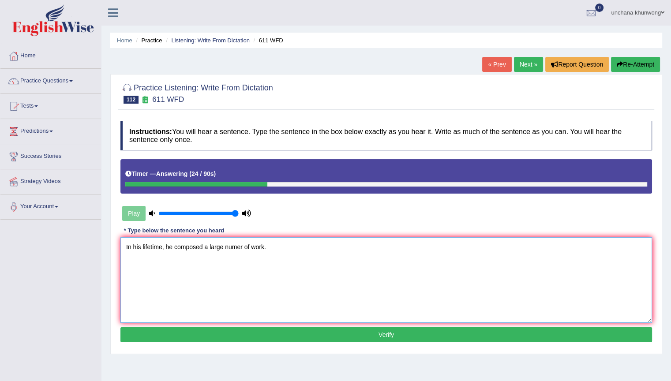
click at [217, 282] on textarea "In his lifetime, he composed a large numer of work." at bounding box center [386, 280] width 532 height 86
click at [230, 253] on textarea "In his lifetime, he composed a large numer of work." at bounding box center [386, 280] width 532 height 86
click at [341, 246] on textarea "In his lifetime, he composed a large number of work." at bounding box center [386, 280] width 532 height 86
type textarea "In his lifetime, he composed a large number of work works."
click at [326, 330] on button "Verify" at bounding box center [386, 334] width 532 height 15
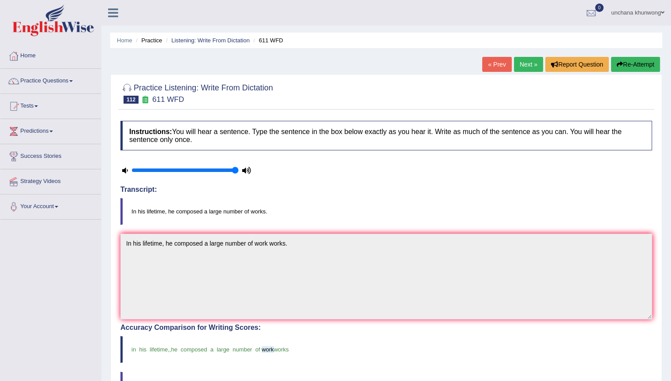
click at [524, 68] on link "Next »" at bounding box center [528, 64] width 29 height 15
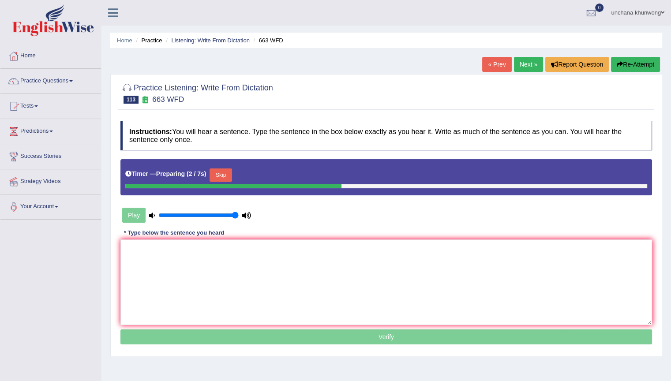
click at [217, 170] on button "Skip" at bounding box center [221, 175] width 22 height 13
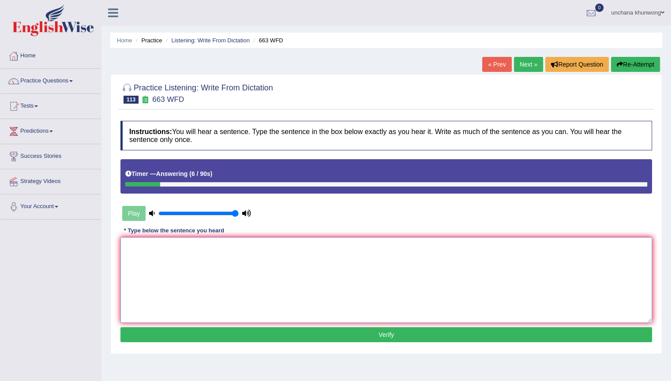
click at [223, 256] on textarea at bounding box center [386, 280] width 532 height 86
click at [223, 256] on textarea "There are more opportunities to" at bounding box center [386, 280] width 532 height 86
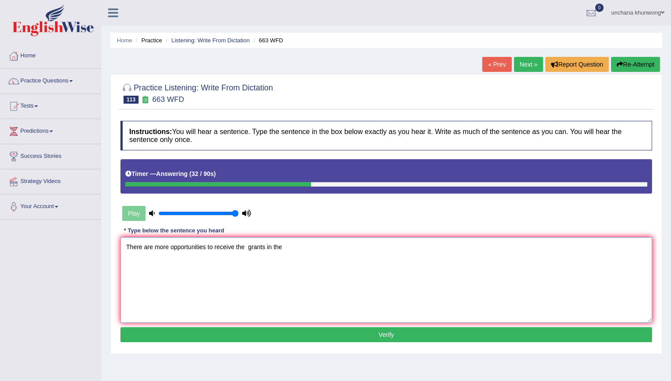
click at [248, 250] on textarea "There are more opportunities to receive the grants in the" at bounding box center [386, 280] width 532 height 86
click at [355, 286] on textarea "There are more opportunities to receive the grants in the" at bounding box center [386, 280] width 532 height 86
click at [276, 296] on textarea "There are more opportunities to receive the grants in the artistic field." at bounding box center [386, 280] width 532 height 86
type textarea "There are more opportunities to receive the grants in the artistic field."
click at [297, 327] on button "Verify" at bounding box center [386, 334] width 532 height 15
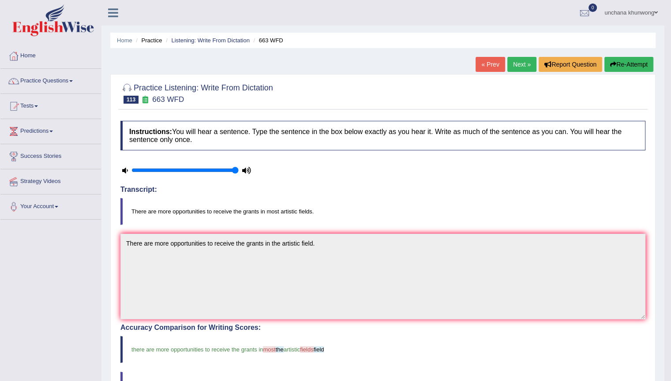
click at [519, 64] on link "Next »" at bounding box center [521, 64] width 29 height 15
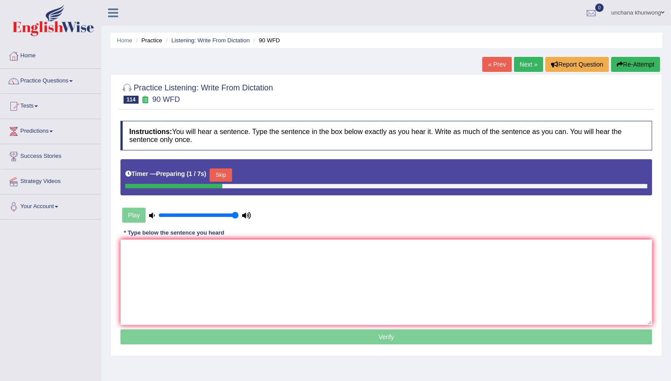
click at [226, 175] on button "Skip" at bounding box center [221, 175] width 22 height 13
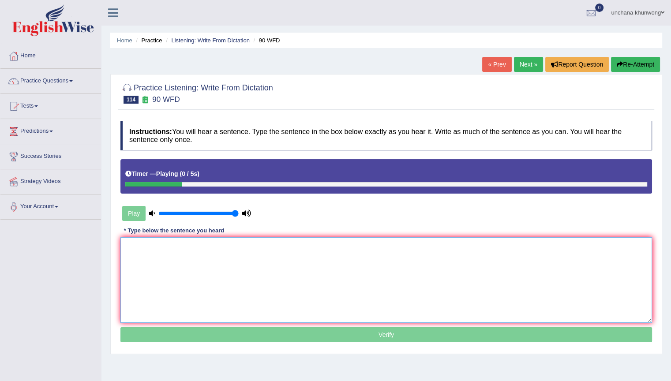
click at [210, 274] on textarea at bounding box center [386, 280] width 532 height 86
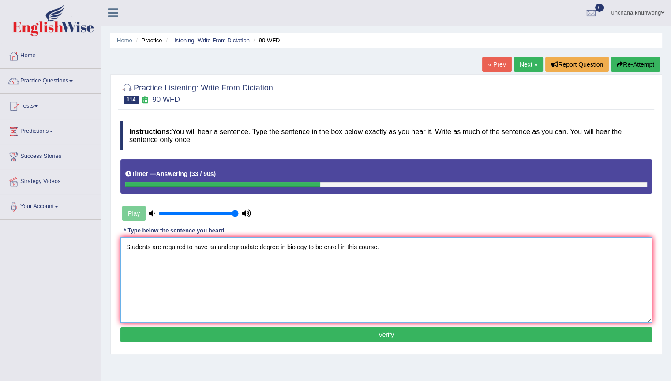
click at [210, 274] on textarea "Students are required to have an undergraudate degree in biology to be enroll i…" at bounding box center [386, 280] width 532 height 86
click at [392, 280] on textarea "Students are required to have an undergraudate degree in biology to be enroll i…" at bounding box center [386, 280] width 532 height 86
click at [324, 246] on textarea "Students are required to have an undergraudate degree in biology to be enroll i…" at bounding box center [386, 280] width 532 height 86
click at [556, 245] on textarea "Students are required to have an undergraudate degree in biology to be enrol en…" at bounding box center [386, 280] width 532 height 86
click at [356, 266] on textarea "Students are required to have an undergraudate degree in biology to be enrol en…" at bounding box center [386, 280] width 532 height 86
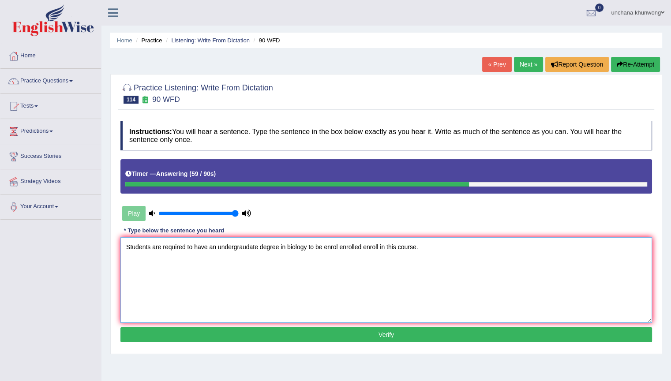
type textarea "Students are required to have an undergraudate degree in biology to be enrol en…"
click at [377, 334] on button "Verify" at bounding box center [386, 334] width 532 height 15
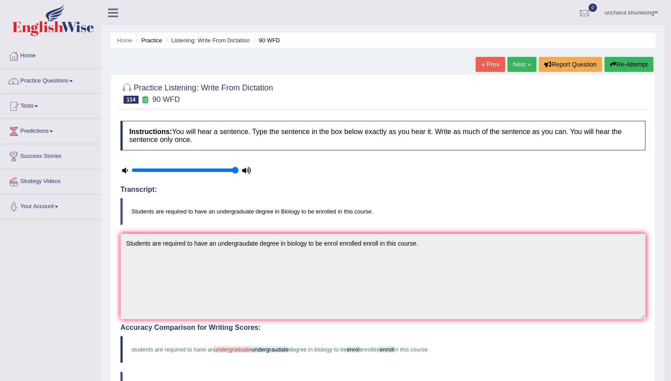
click at [521, 62] on link "Next »" at bounding box center [521, 64] width 29 height 15
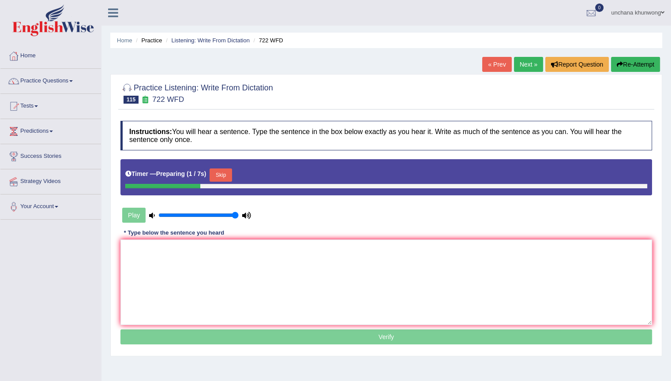
click at [218, 177] on button "Skip" at bounding box center [221, 175] width 22 height 13
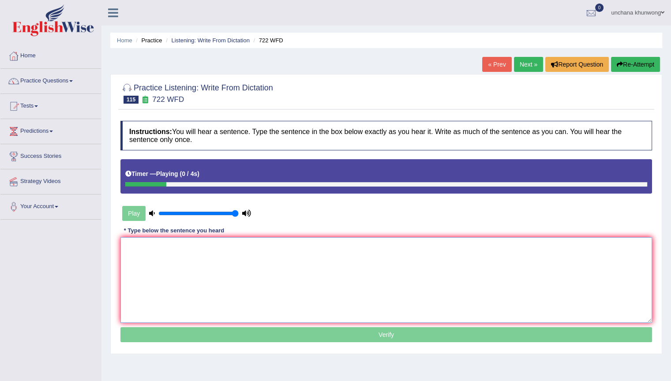
click at [215, 315] on textarea at bounding box center [386, 280] width 532 height 86
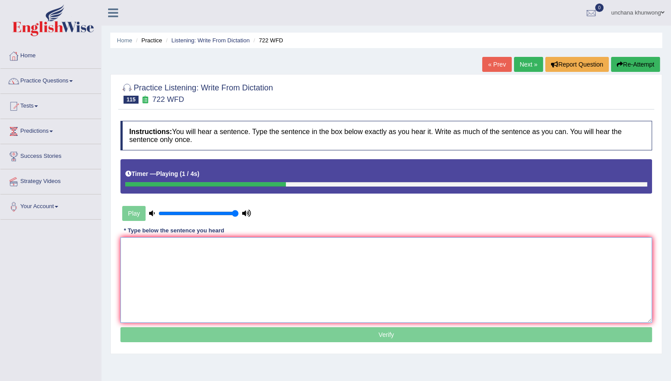
click at [215, 315] on textarea at bounding box center [386, 280] width 532 height 86
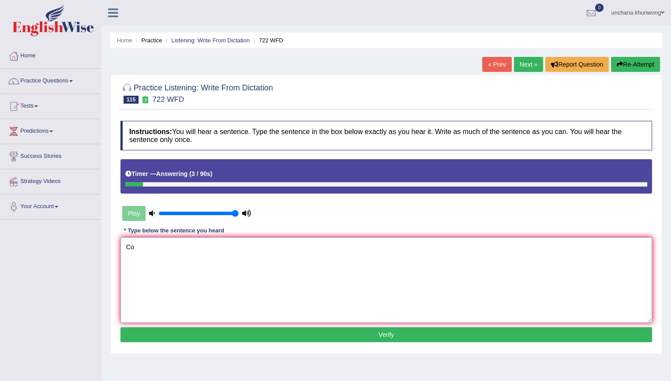
type textarea "C"
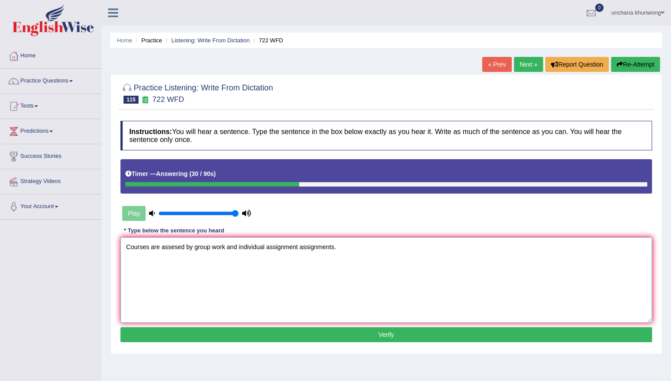
click at [225, 301] on textarea "Courses are assesed by group work and individual assignment assignments." at bounding box center [386, 280] width 532 height 86
click at [195, 247] on textarea "Courses are assesed by group work and individual assignment assignments." at bounding box center [386, 280] width 532 height 86
click at [341, 296] on textarea "Courses are assesed by a group work and individual assignment assignments." at bounding box center [386, 280] width 532 height 86
type textarea "Courses are assesed by a group work and individual assignment assignments."
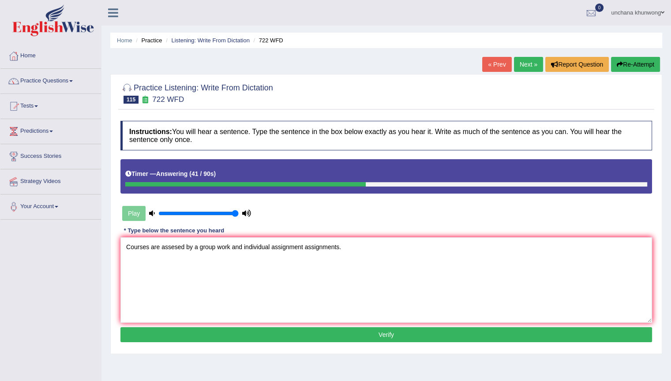
click at [340, 336] on button "Verify" at bounding box center [386, 334] width 532 height 15
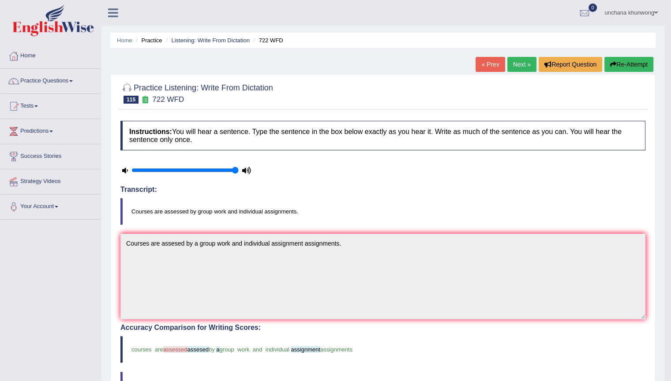
click at [517, 69] on link "Next »" at bounding box center [521, 64] width 29 height 15
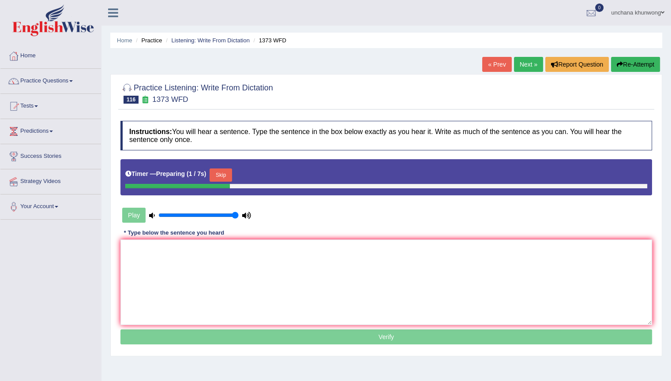
click at [226, 173] on button "Skip" at bounding box center [221, 175] width 22 height 13
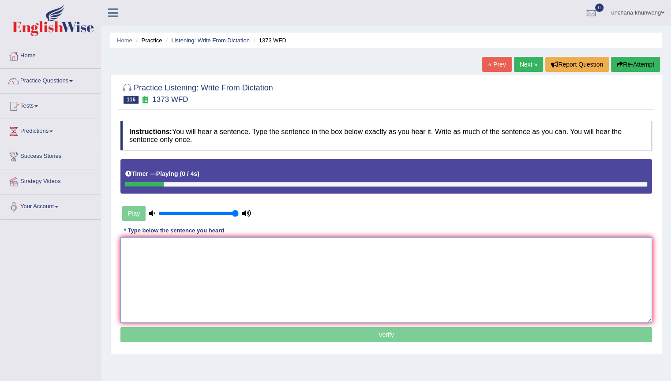
click at [192, 277] on textarea at bounding box center [386, 280] width 532 height 86
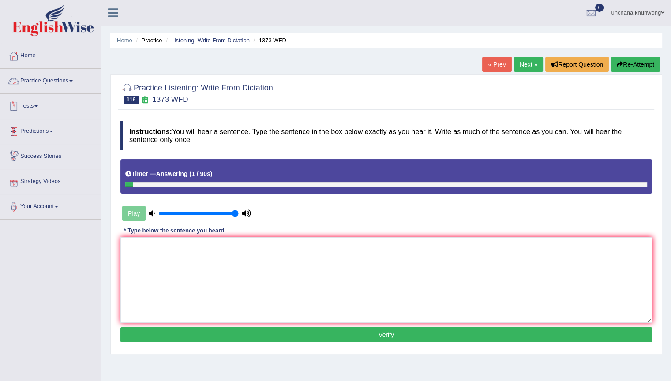
click at [60, 81] on link "Practice Questions" at bounding box center [50, 80] width 101 height 22
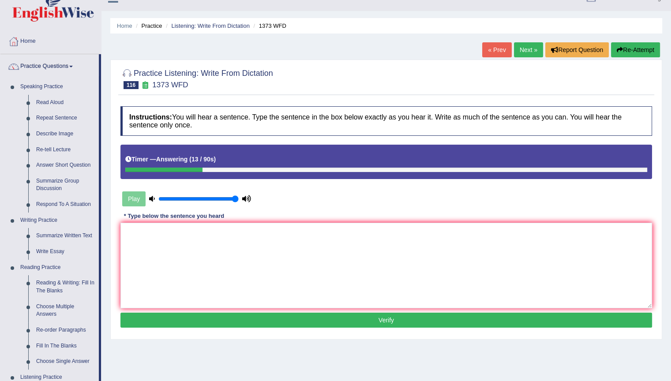
scroll to position [13, 0]
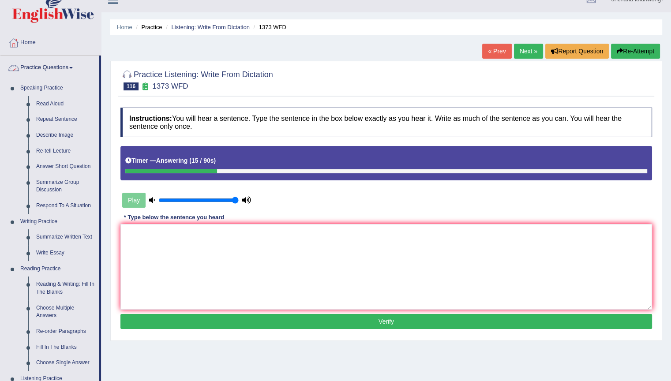
click at [27, 43] on link "Home" at bounding box center [50, 41] width 101 height 22
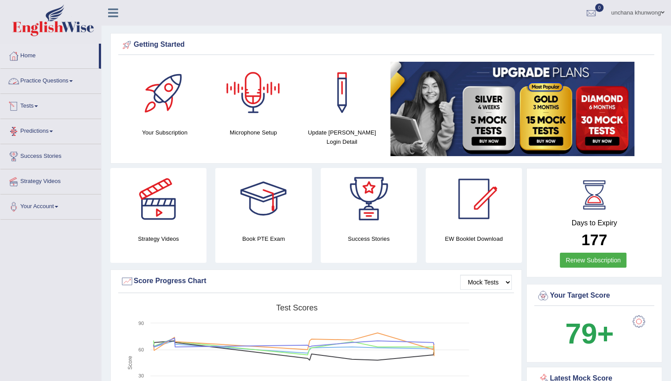
click at [53, 88] on link "Practice Questions" at bounding box center [50, 80] width 101 height 22
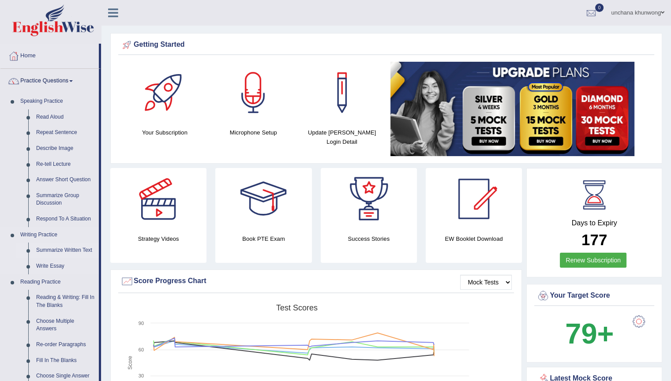
click at [72, 251] on link "Summarize Written Text" at bounding box center [65, 251] width 67 height 16
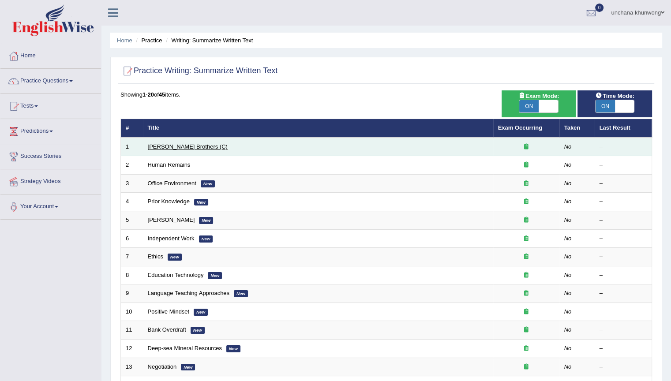
click at [173, 148] on link "[PERSON_NAME] Brothers (C)" at bounding box center [188, 146] width 80 height 7
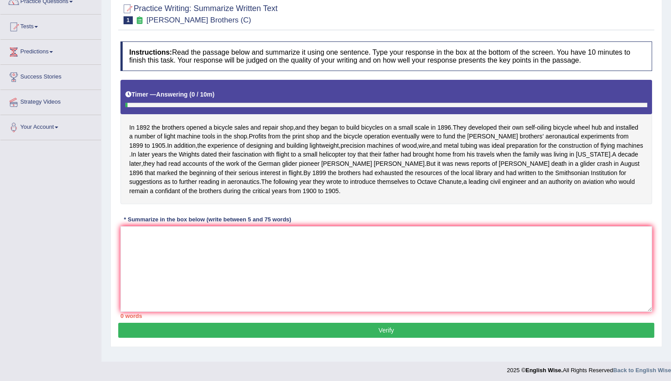
scroll to position [80, 0]
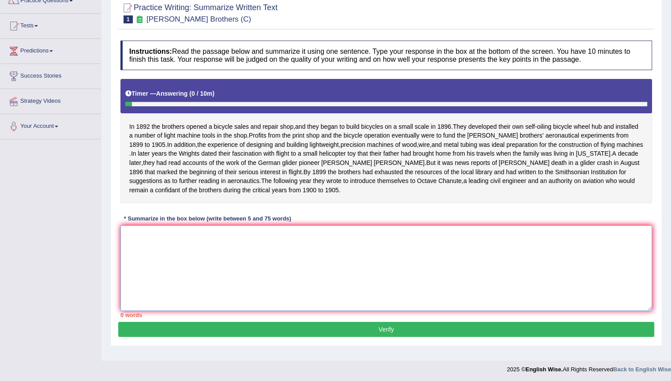
click at [286, 260] on textarea at bounding box center [386, 268] width 532 height 86
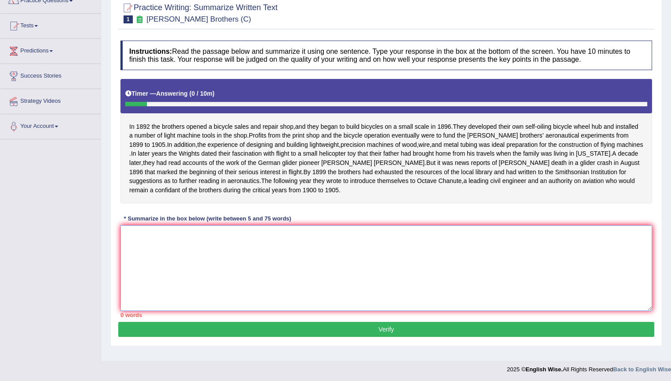
click at [286, 260] on textarea at bounding box center [386, 268] width 532 height 86
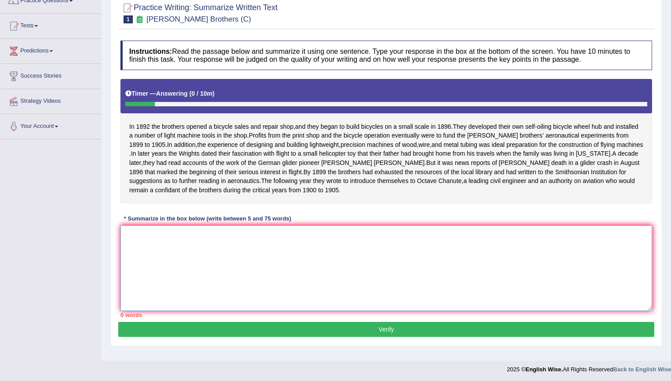
click at [286, 260] on textarea at bounding box center [386, 268] width 532 height 86
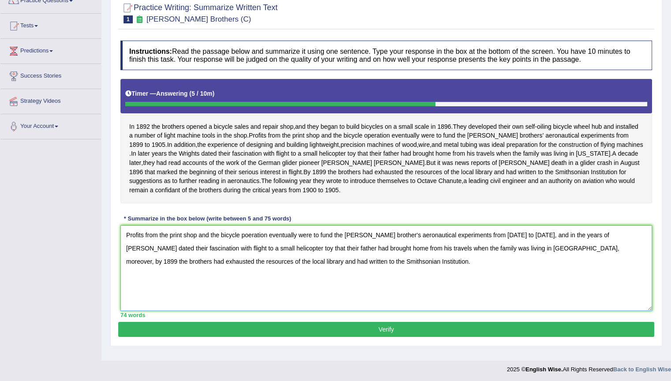
click at [266, 242] on textarea "Profits from the print shop and the bicycle poeration eventually were to fund t…" at bounding box center [386, 268] width 532 height 86
click at [403, 281] on textarea "Profits from the print shop and the bicycle operation eventually were to fund t…" at bounding box center [386, 268] width 532 height 86
type textarea "Profits from the print shop and the bicycle operation eventually were to fund t…"
click at [410, 337] on button "Verify" at bounding box center [386, 329] width 536 height 15
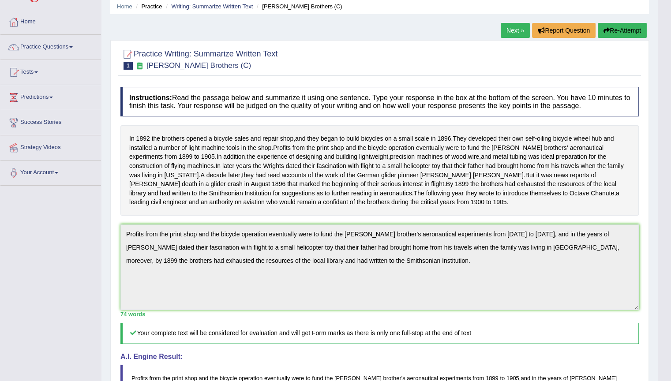
scroll to position [0, 0]
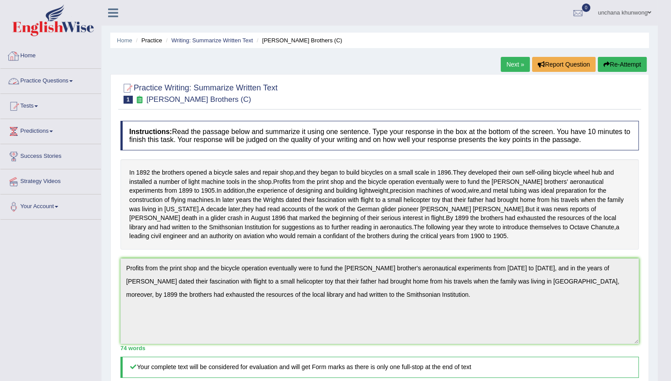
click at [23, 60] on link "Home" at bounding box center [50, 55] width 101 height 22
